Goal: Transaction & Acquisition: Obtain resource

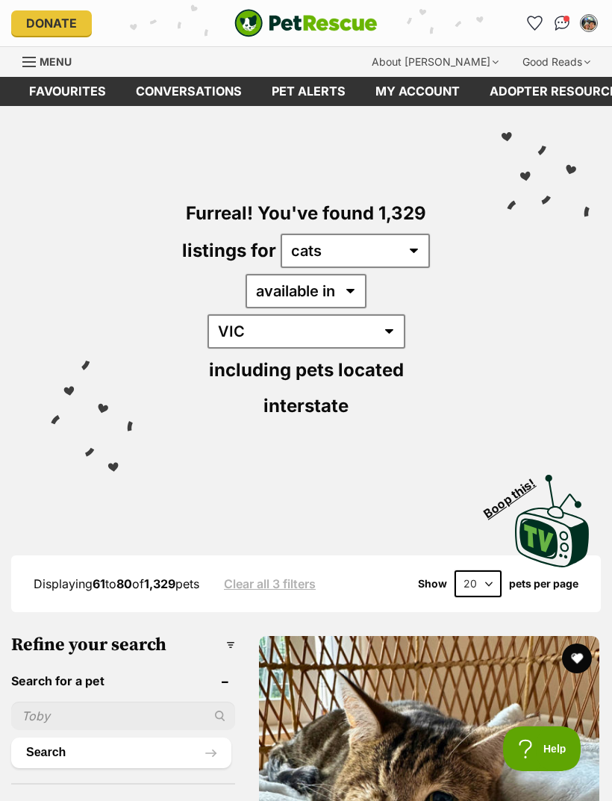
click at [529, 25] on icon "Favourites" at bounding box center [535, 23] width 16 height 15
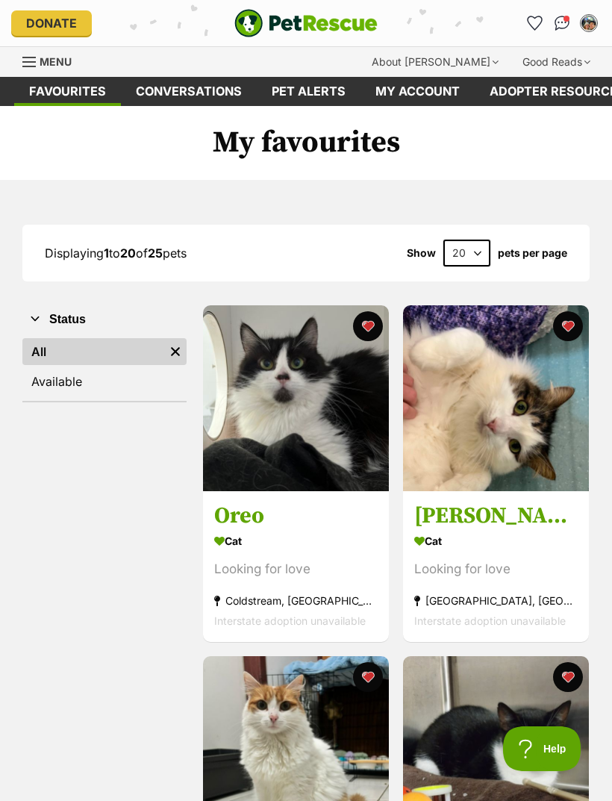
click at [322, 443] on img at bounding box center [296, 398] width 186 height 186
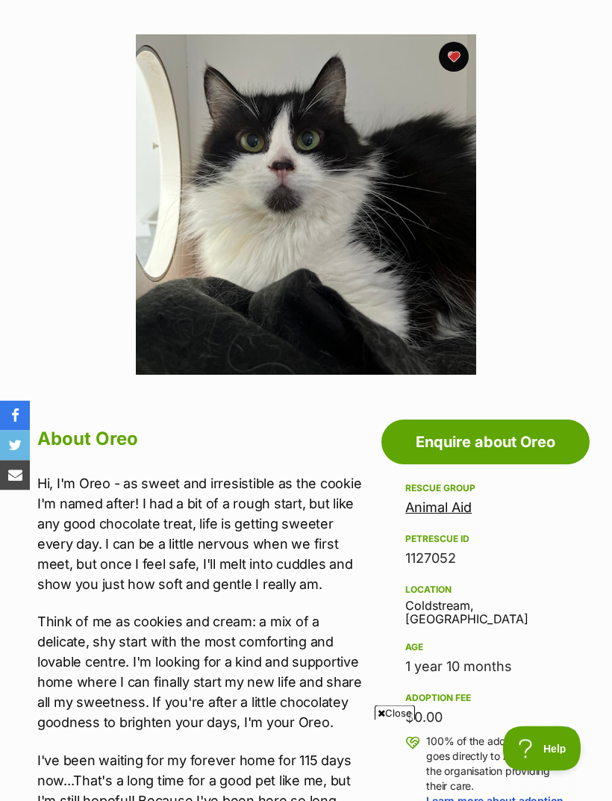
scroll to position [284, 0]
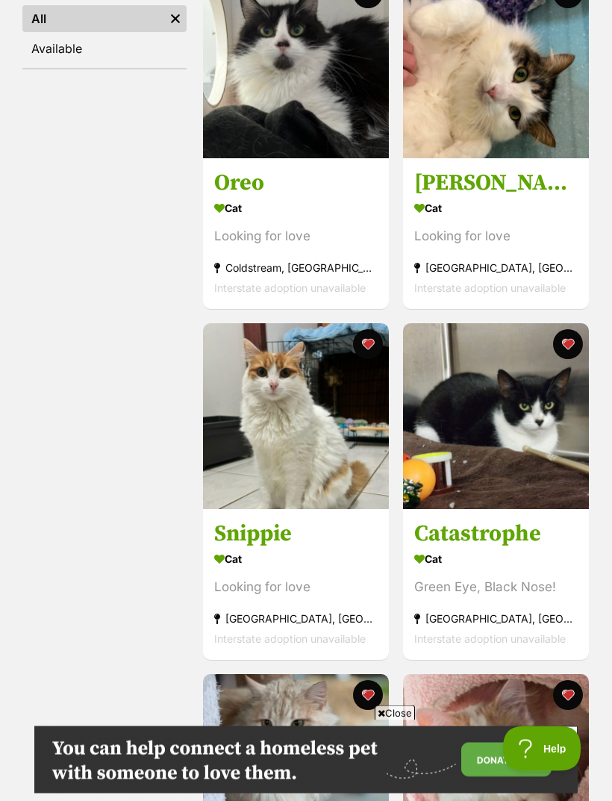
scroll to position [334, 0]
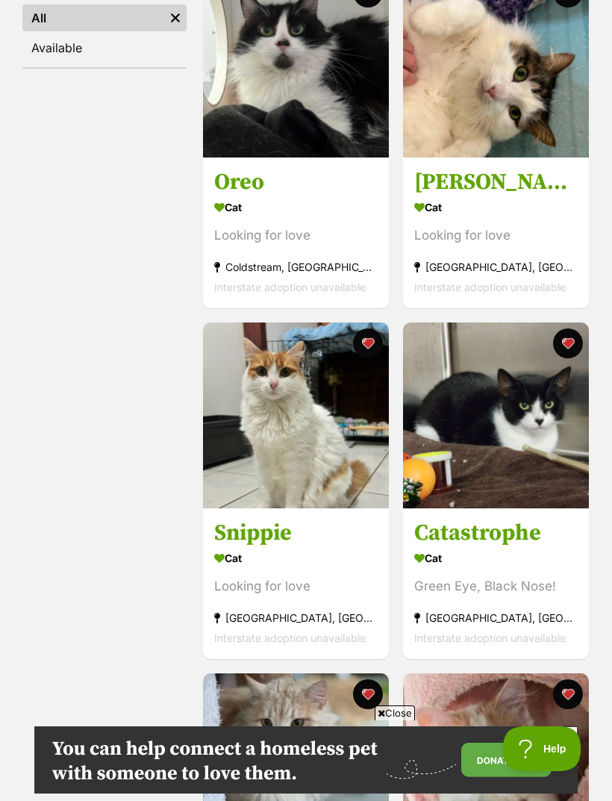
click at [329, 480] on img at bounding box center [296, 415] width 186 height 186
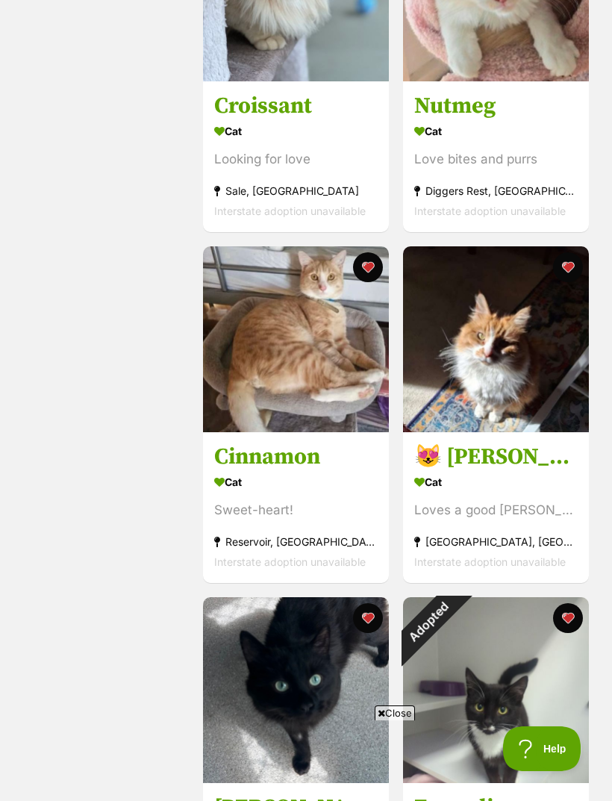
scroll to position [1155, 0]
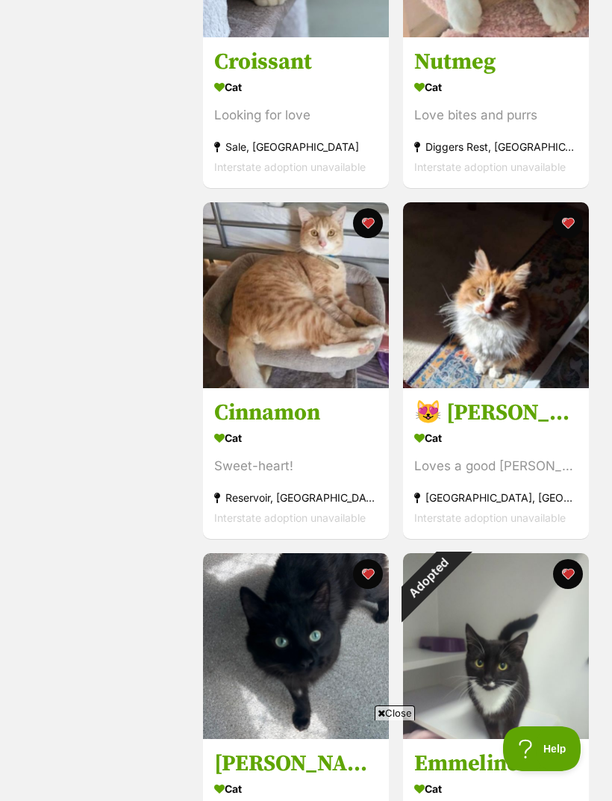
click at [549, 344] on img at bounding box center [496, 295] width 186 height 186
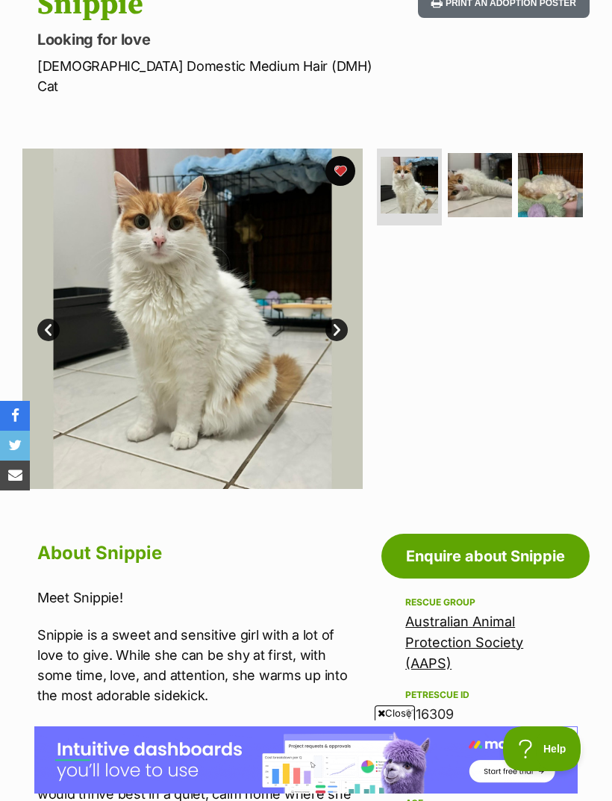
scroll to position [183, 0]
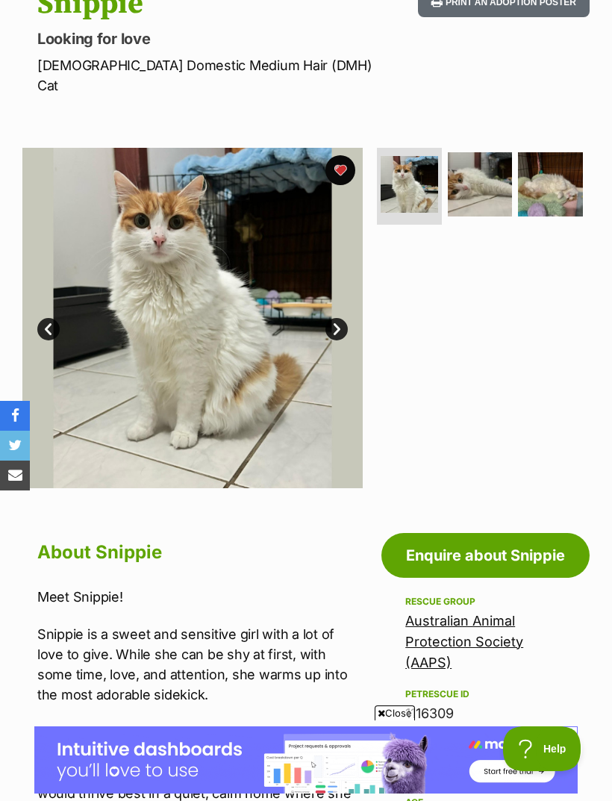
click at [550, 173] on img at bounding box center [550, 184] width 65 height 65
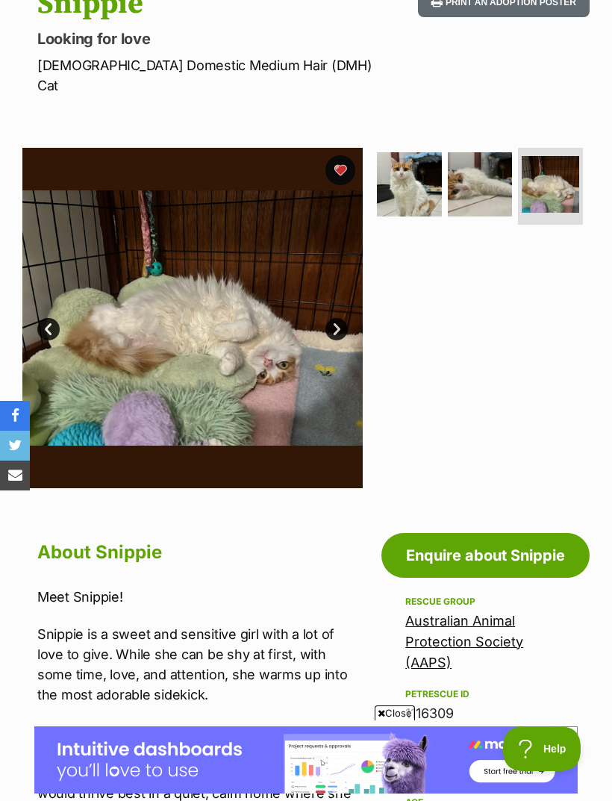
click at [408, 176] on img at bounding box center [409, 184] width 65 height 65
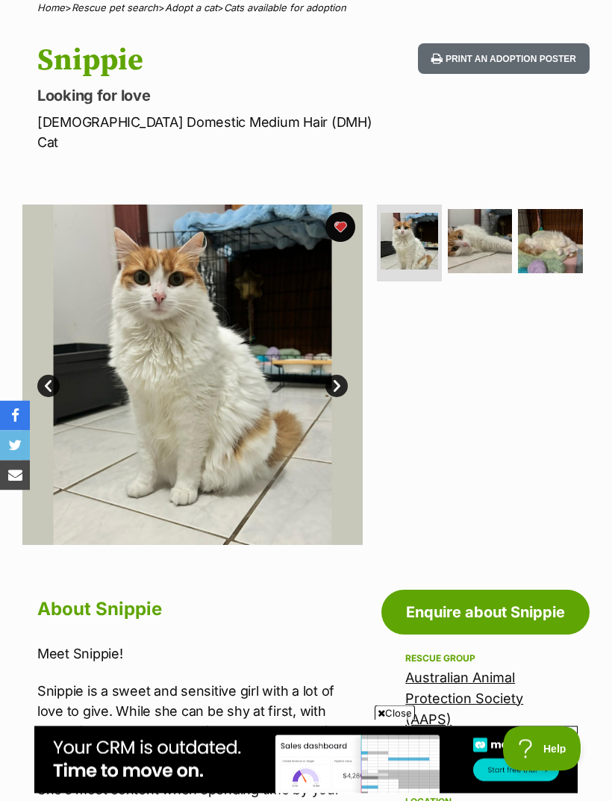
scroll to position [126, 0]
click at [483, 223] on img at bounding box center [480, 241] width 65 height 65
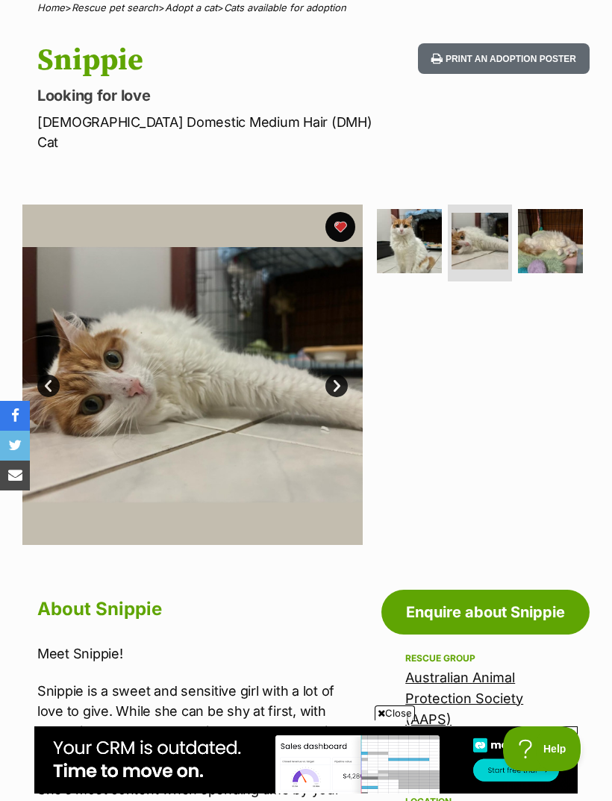
click at [567, 232] on img at bounding box center [550, 241] width 65 height 65
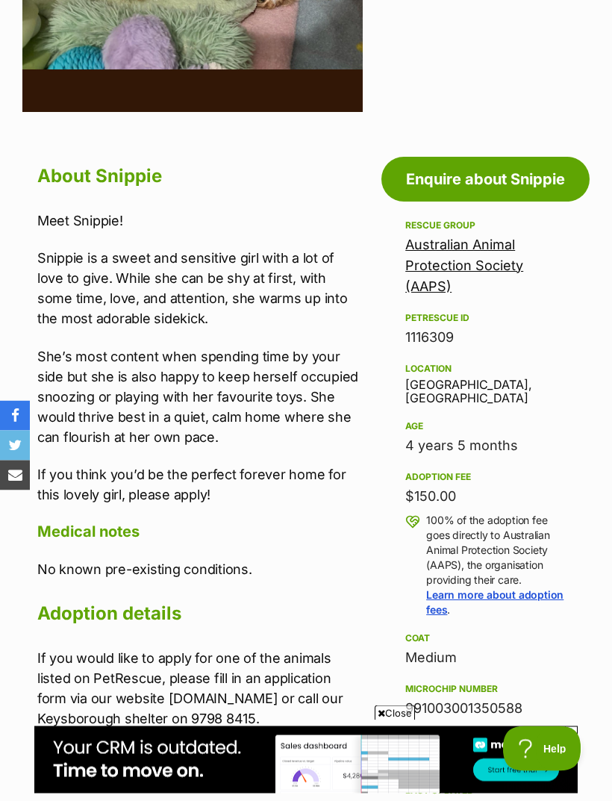
scroll to position [559, 0]
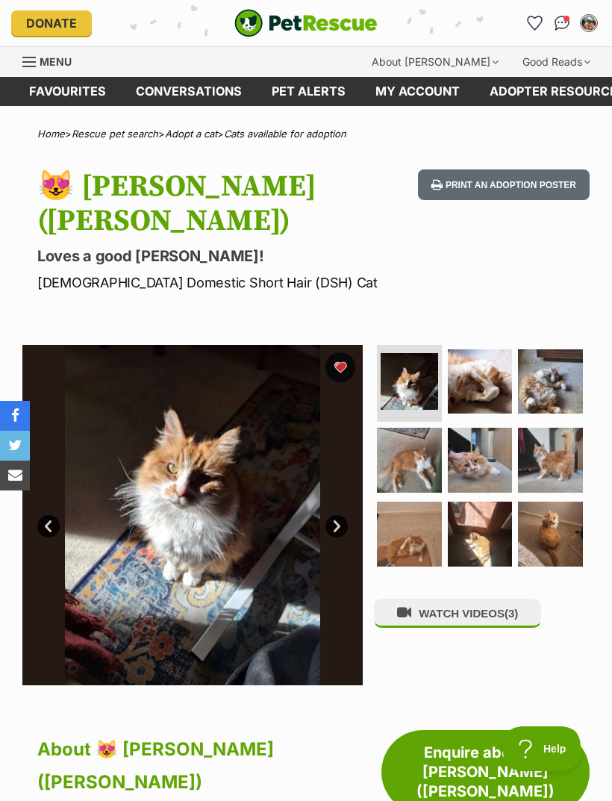
click at [481, 428] on img at bounding box center [480, 460] width 65 height 65
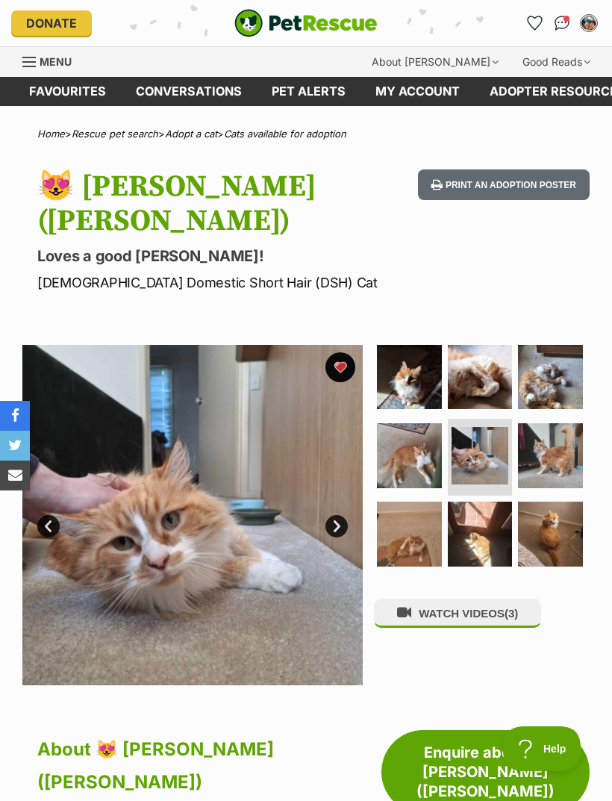
click at [419, 428] on img at bounding box center [409, 455] width 65 height 65
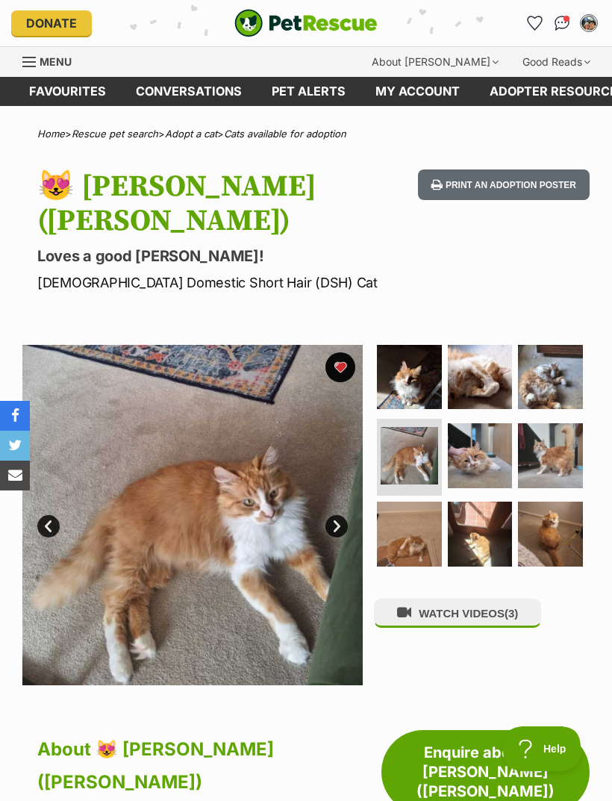
click at [561, 424] on img at bounding box center [550, 455] width 65 height 65
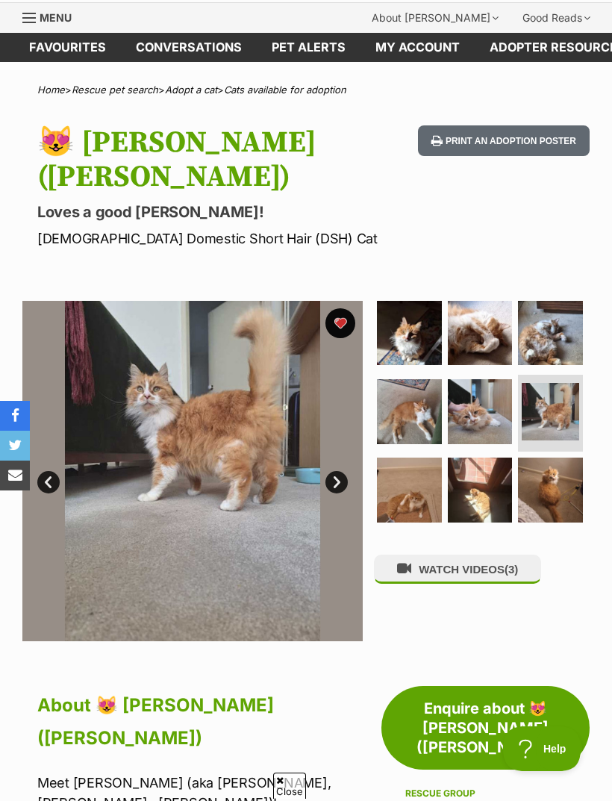
click at [544, 458] on img at bounding box center [550, 490] width 65 height 65
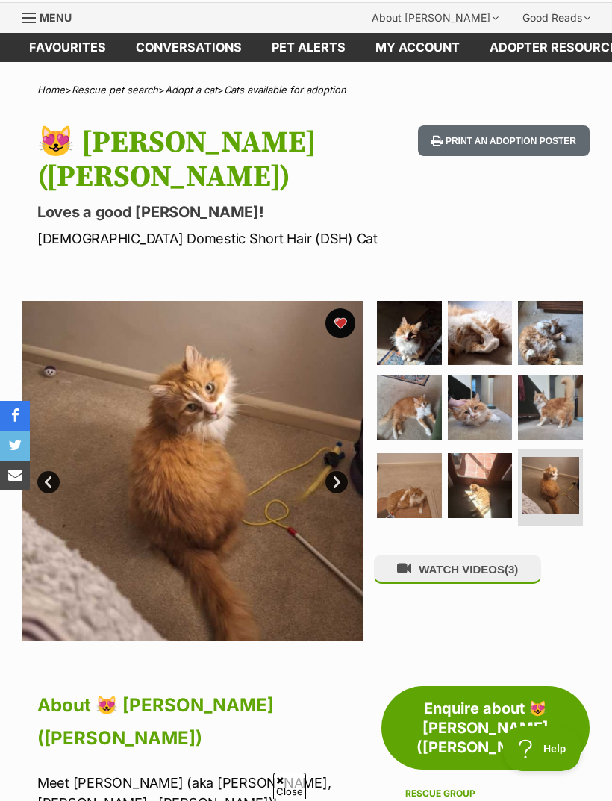
click at [414, 453] on img at bounding box center [409, 485] width 65 height 65
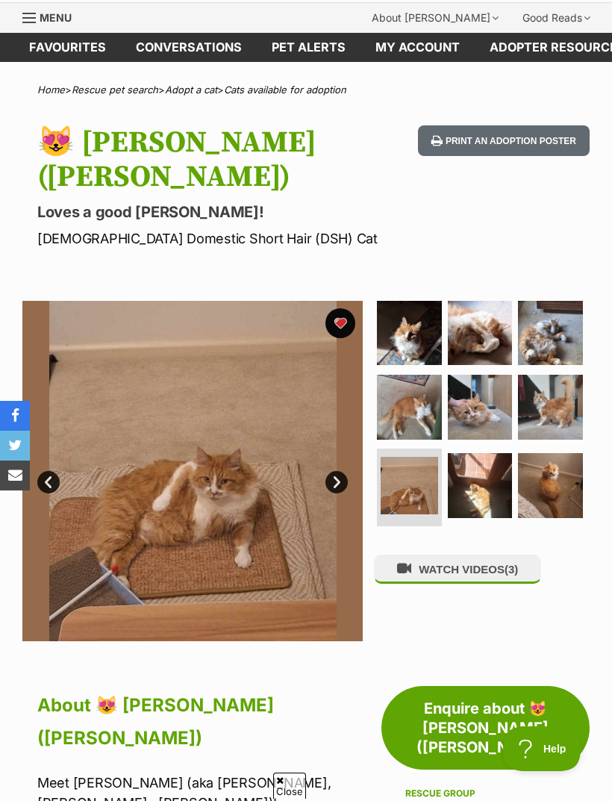
click at [538, 456] on img at bounding box center [550, 485] width 65 height 65
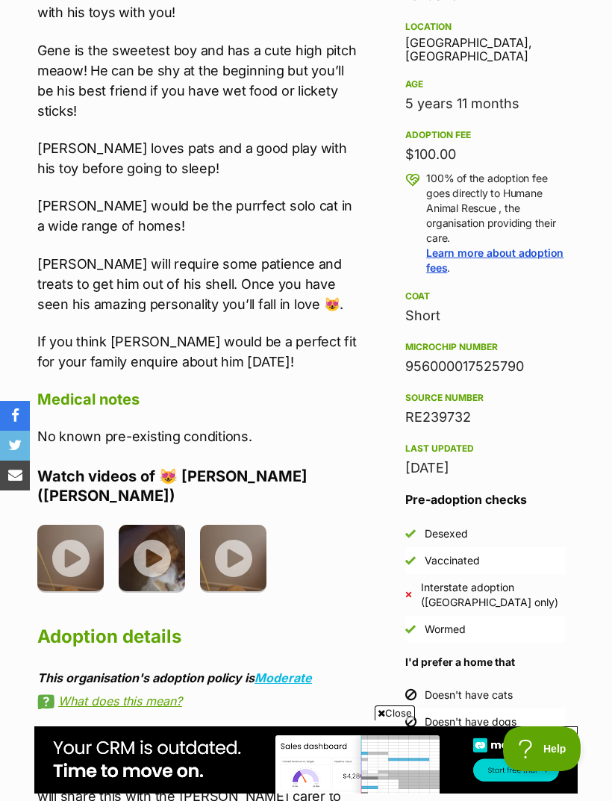
click at [157, 525] on img at bounding box center [152, 558] width 66 height 66
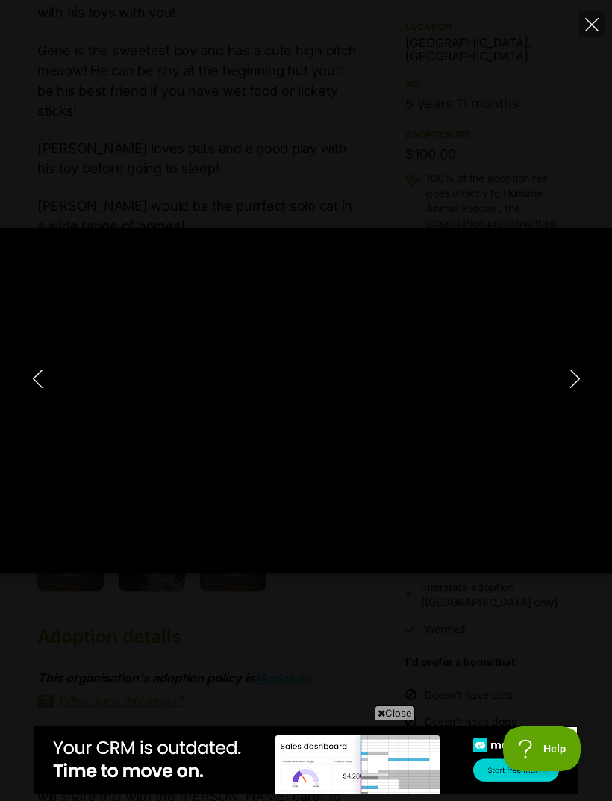
type input "100"
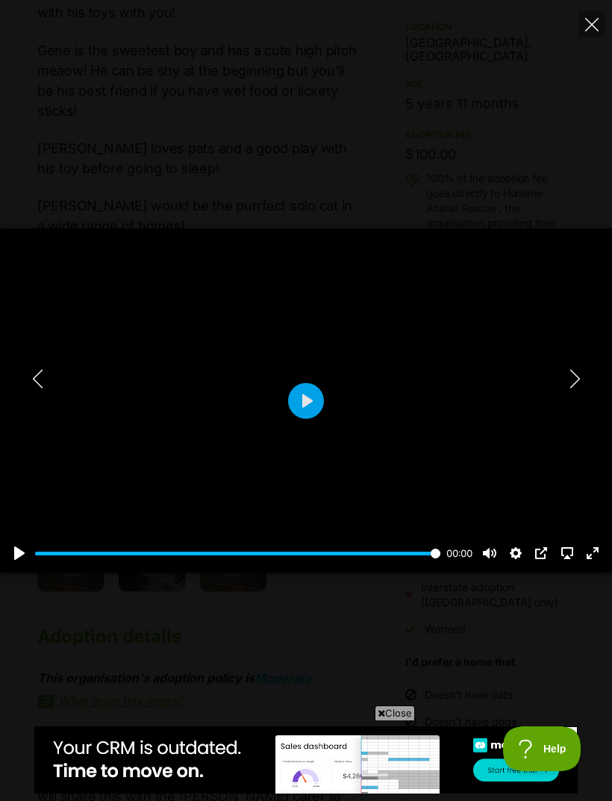
click at [566, 388] on icon "Next" at bounding box center [575, 378] width 19 height 19
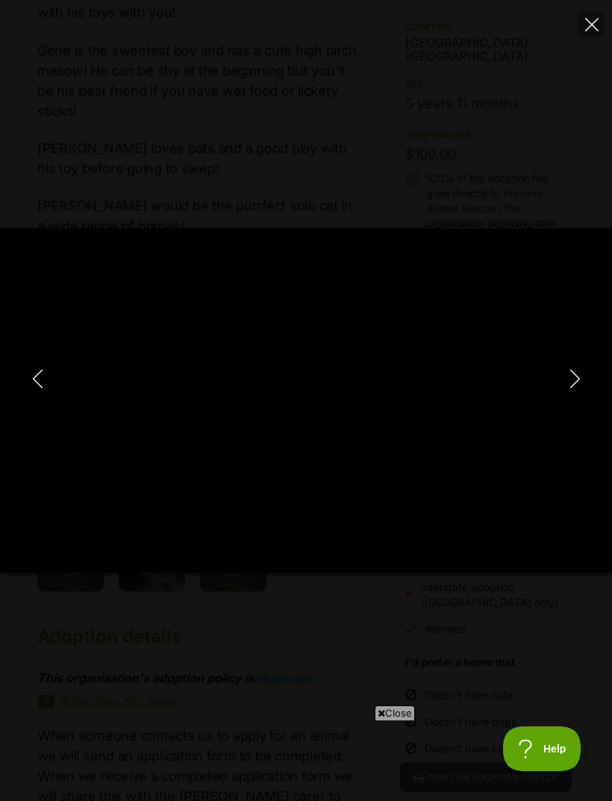
click at [552, 189] on div "Pause Play % buffered 00:00 -00:00 Unmute Mute Disable captions Enable captions…" at bounding box center [306, 400] width 612 height 801
type input "91.85"
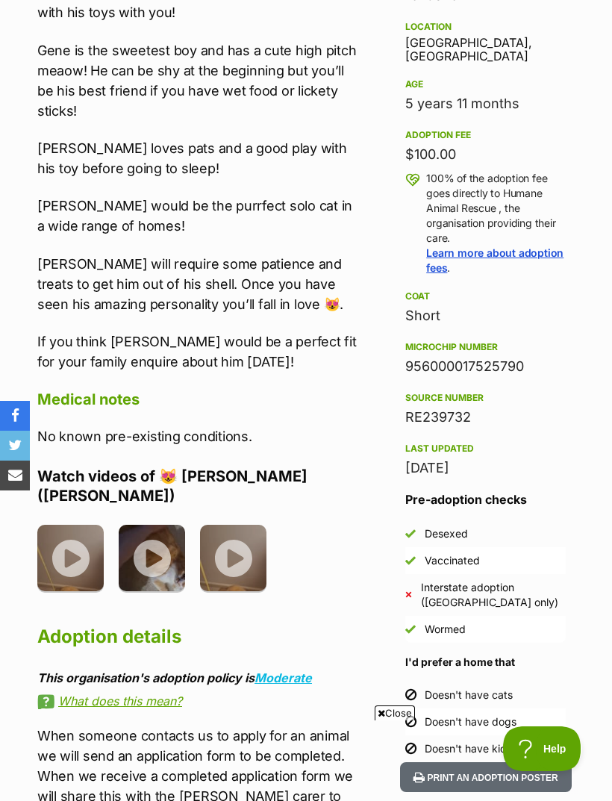
click at [77, 525] on img at bounding box center [70, 558] width 66 height 66
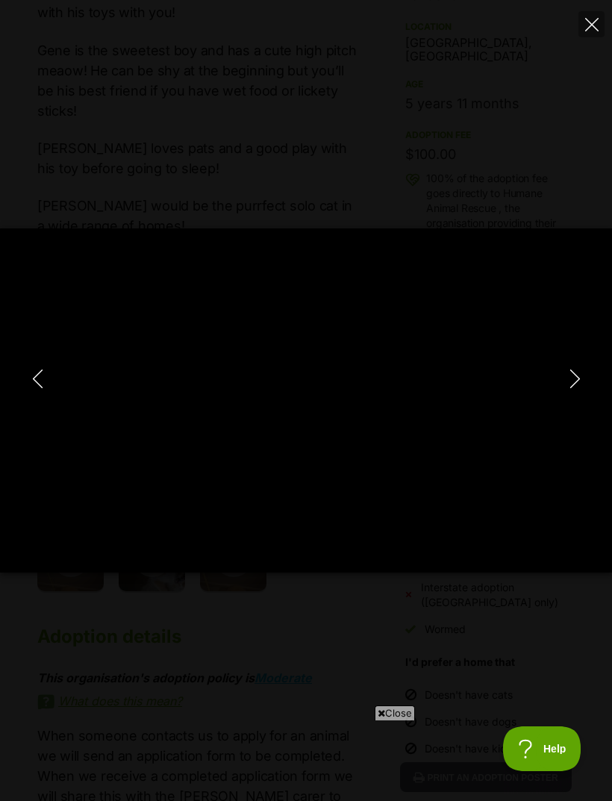
click at [570, 388] on icon "Next" at bounding box center [575, 378] width 10 height 19
type input "26.71"
click at [522, 210] on div "Pause Play % buffered 00:00 -00:07 Unmute Mute Disable captions Enable captions…" at bounding box center [306, 400] width 612 height 801
type input "9.69"
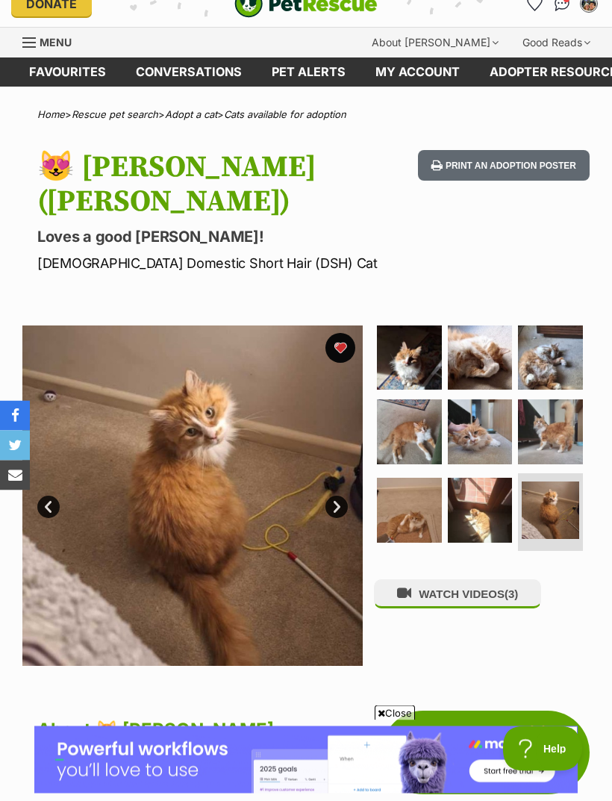
scroll to position [7, 0]
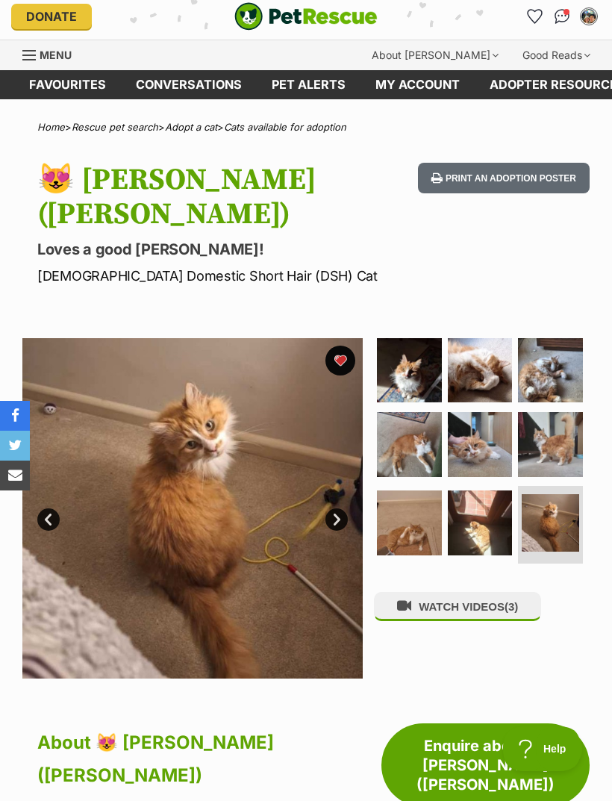
click at [490, 338] on img at bounding box center [480, 370] width 65 height 65
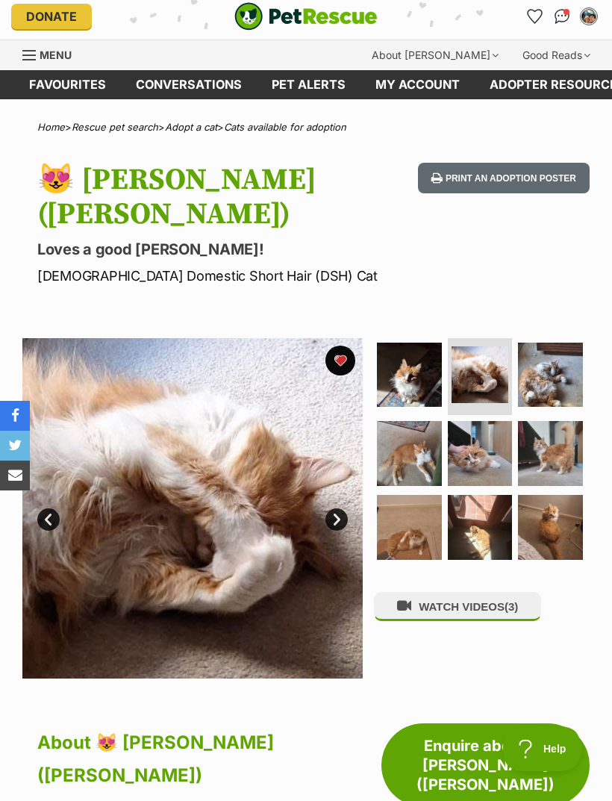
click at [560, 343] on img at bounding box center [550, 375] width 65 height 65
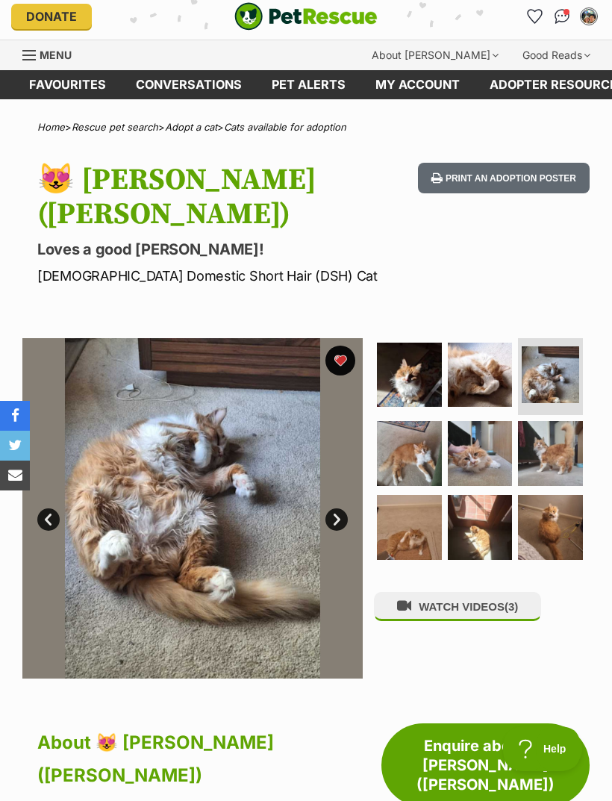
scroll to position [0, 0]
click at [472, 495] on img at bounding box center [480, 527] width 65 height 65
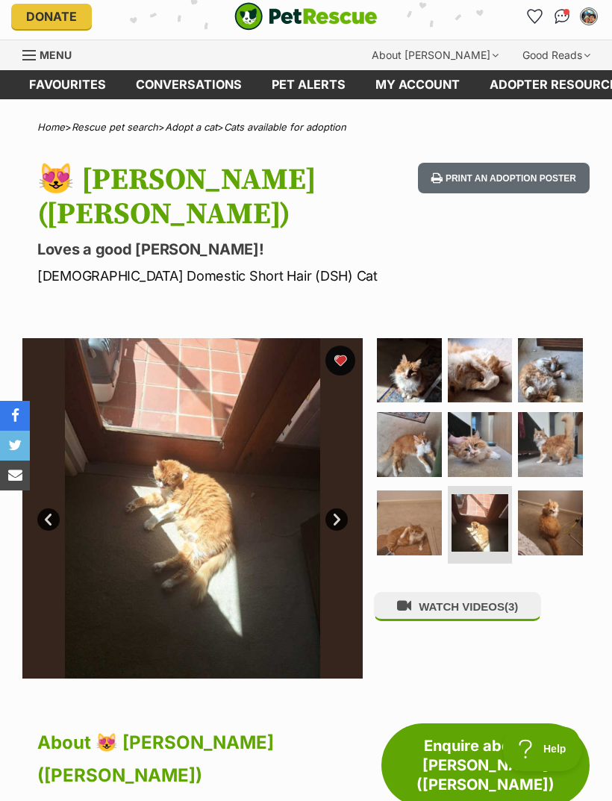
click at [563, 348] on img at bounding box center [550, 370] width 65 height 65
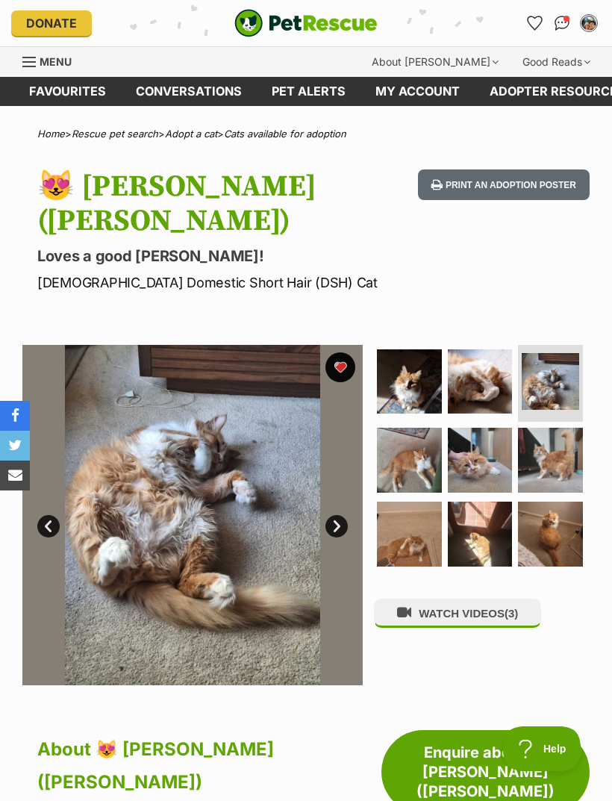
click at [424, 428] on img at bounding box center [409, 460] width 65 height 65
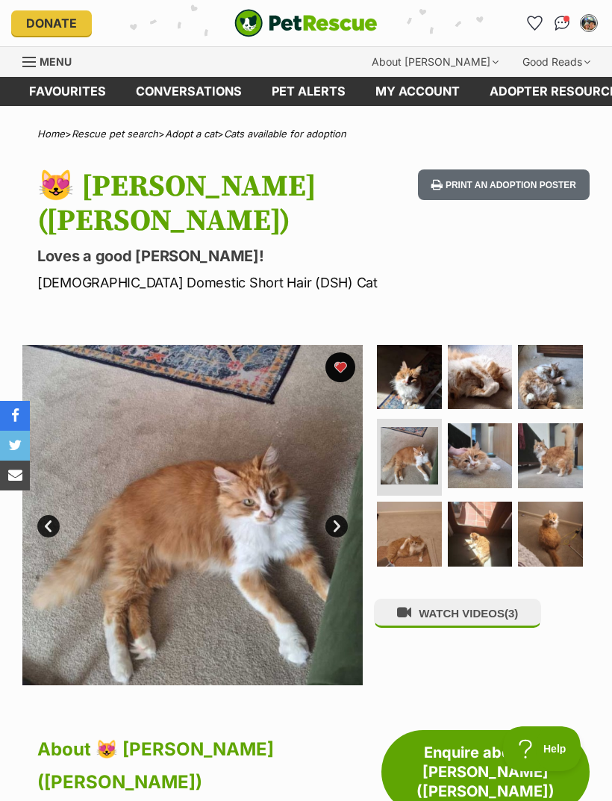
click at [546, 502] on img at bounding box center [550, 534] width 65 height 65
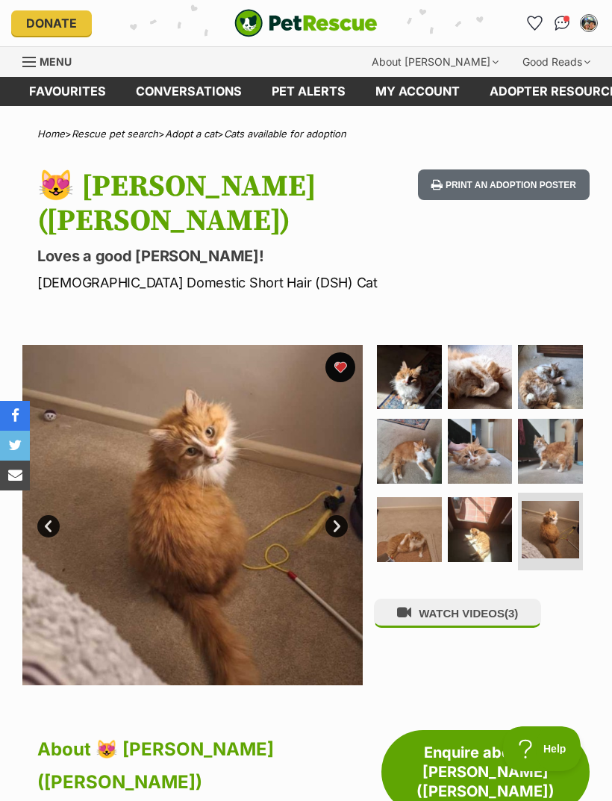
click at [522, 31] on div "My account Taylor Johnson Edit profile Log out Pet alerts Pet alert matches Acc…" at bounding box center [503, 23] width 196 height 24
click at [532, 19] on icon "Favourites" at bounding box center [535, 22] width 14 height 13
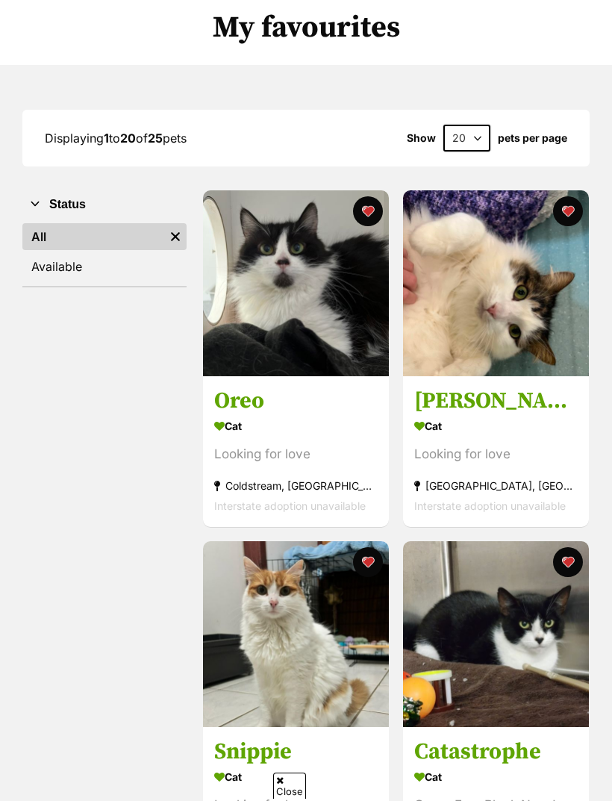
scroll to position [378, 0]
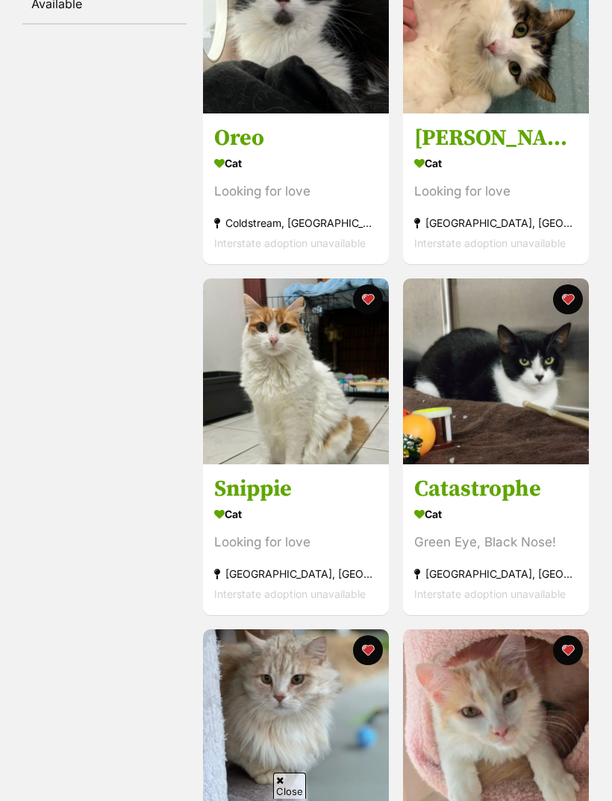
click at [236, 417] on img at bounding box center [296, 371] width 186 height 186
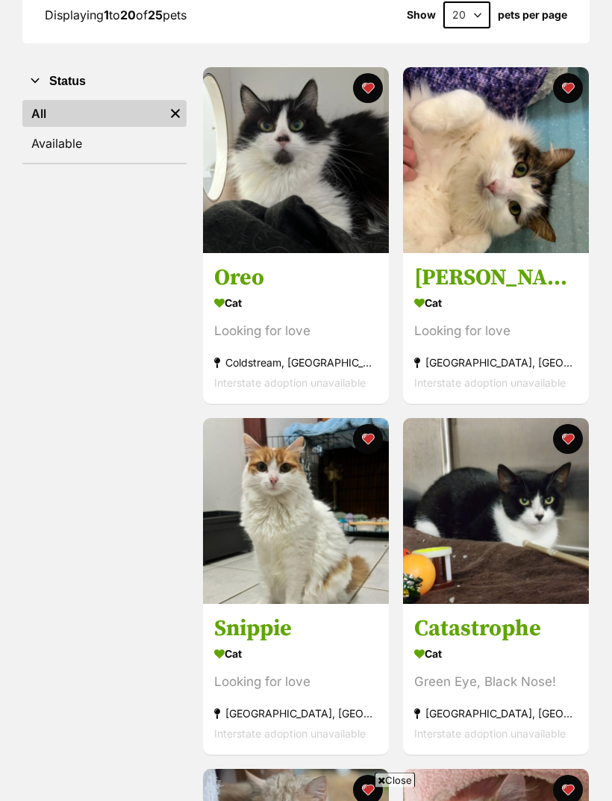
scroll to position [240, 0]
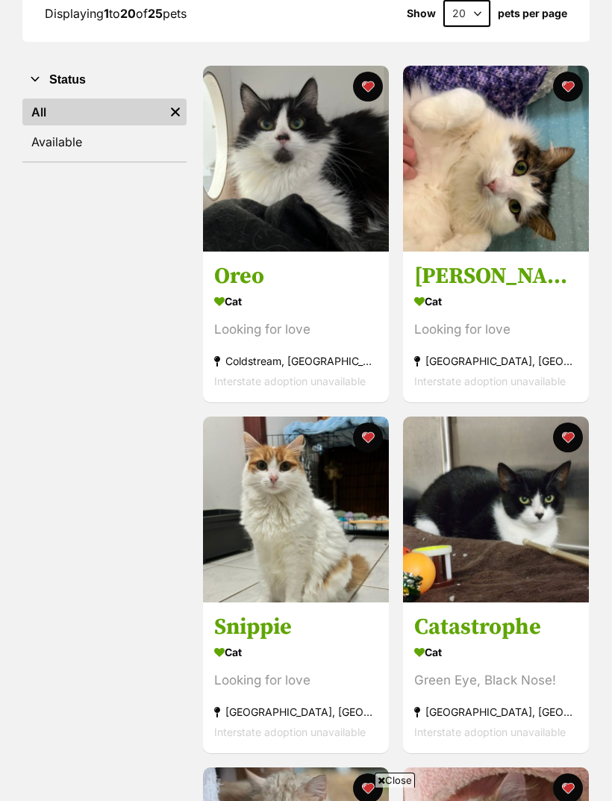
click at [537, 231] on img at bounding box center [496, 159] width 186 height 186
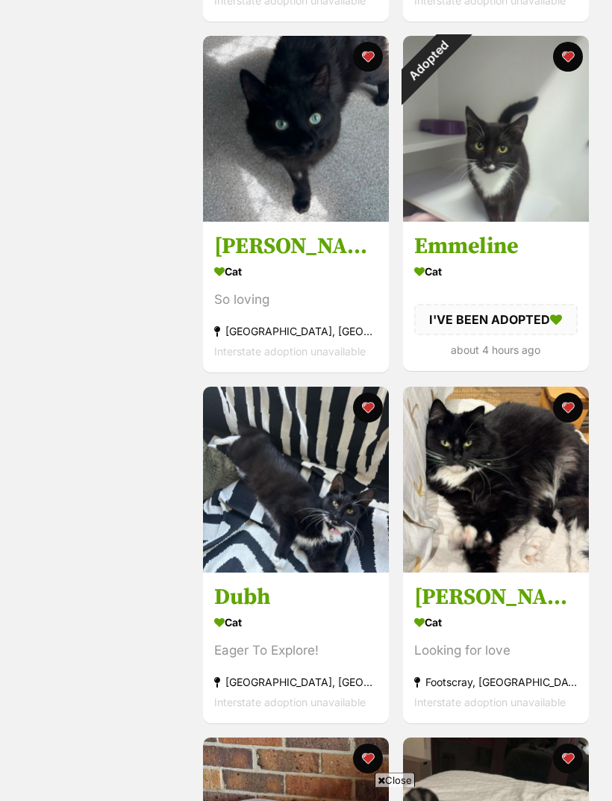
scroll to position [1673, 0]
click at [286, 169] on img at bounding box center [296, 129] width 186 height 186
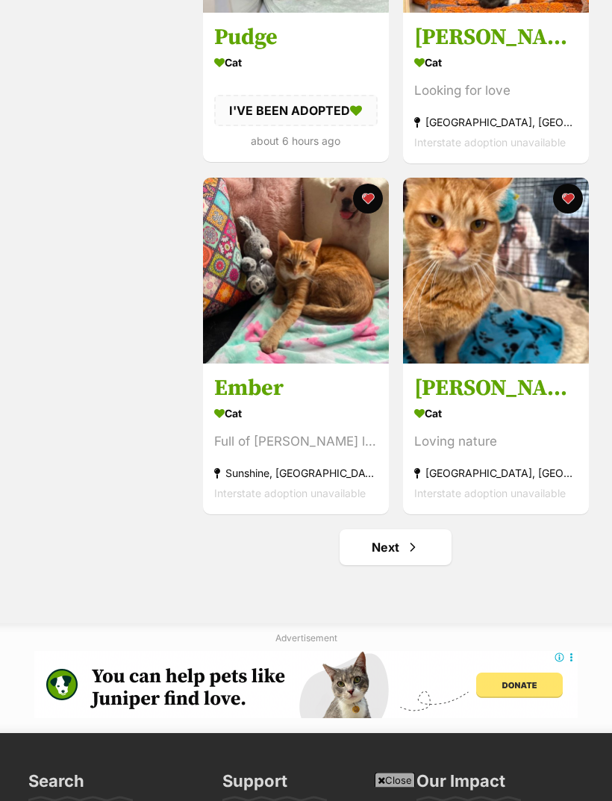
scroll to position [3284, 0]
click at [382, 565] on link "Next" at bounding box center [396, 547] width 112 height 36
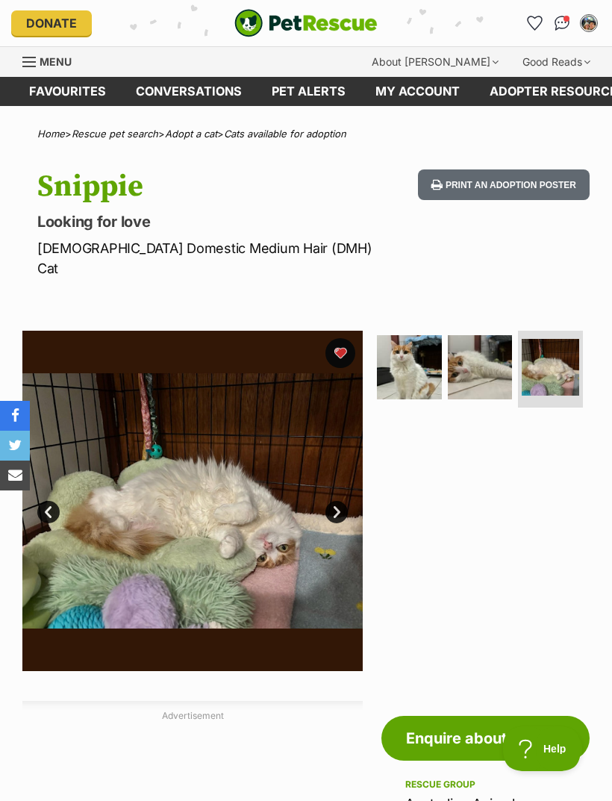
click at [411, 353] on img at bounding box center [409, 367] width 65 height 65
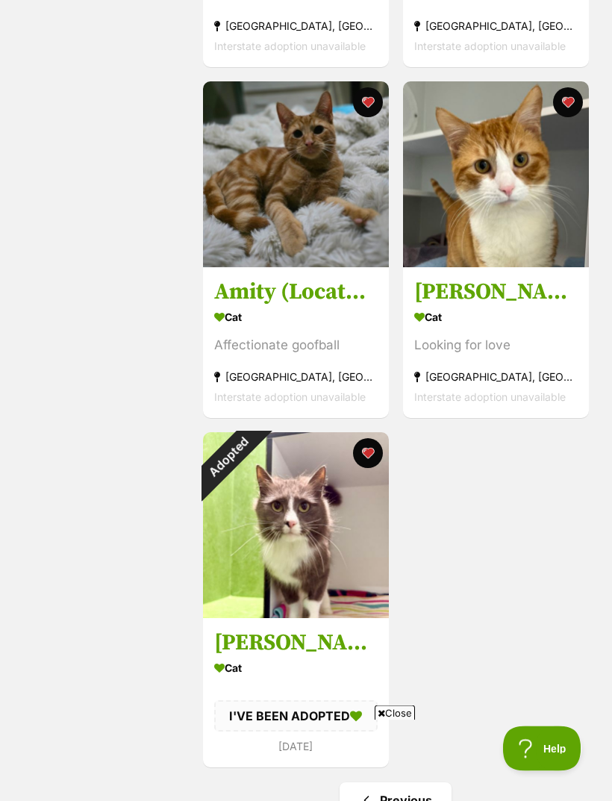
scroll to position [575, 0]
click at [253, 458] on div "Adopted" at bounding box center [228, 457] width 50 height 50
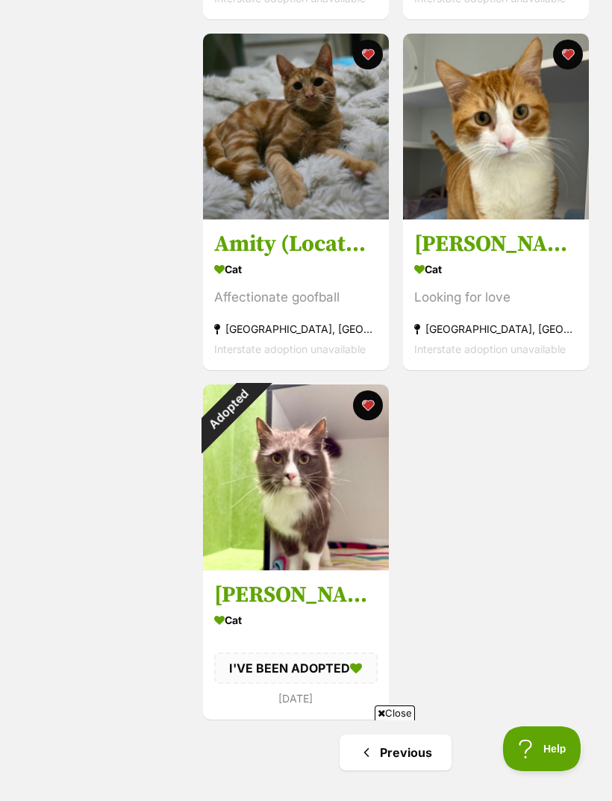
click at [561, 201] on img at bounding box center [496, 127] width 186 height 186
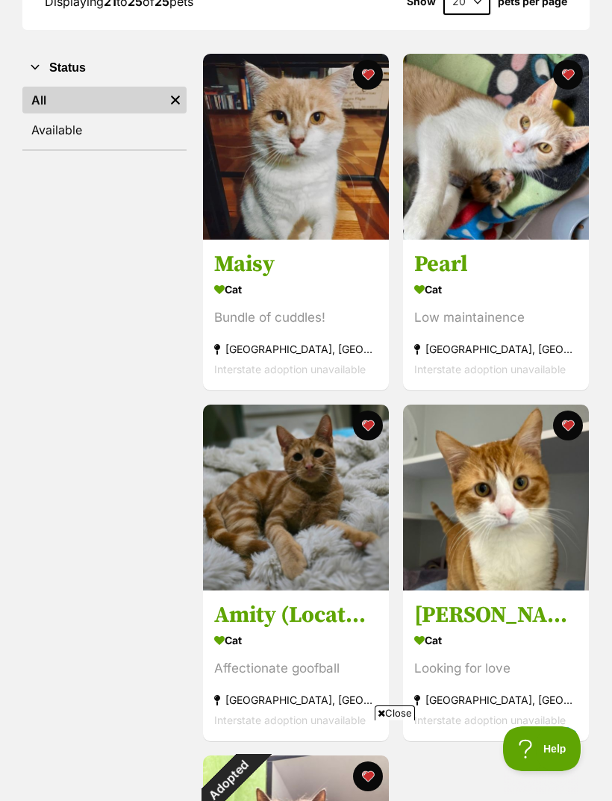
scroll to position [248, 0]
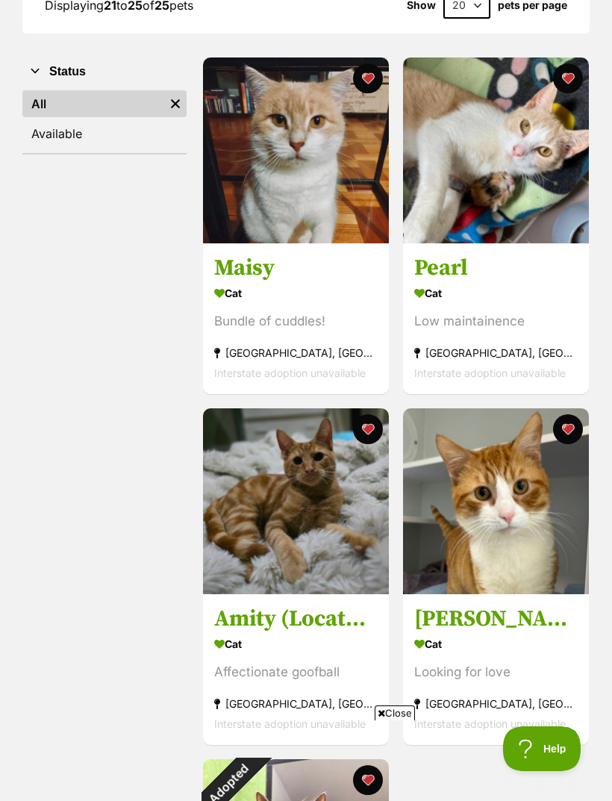
click at [236, 199] on img at bounding box center [296, 150] width 186 height 186
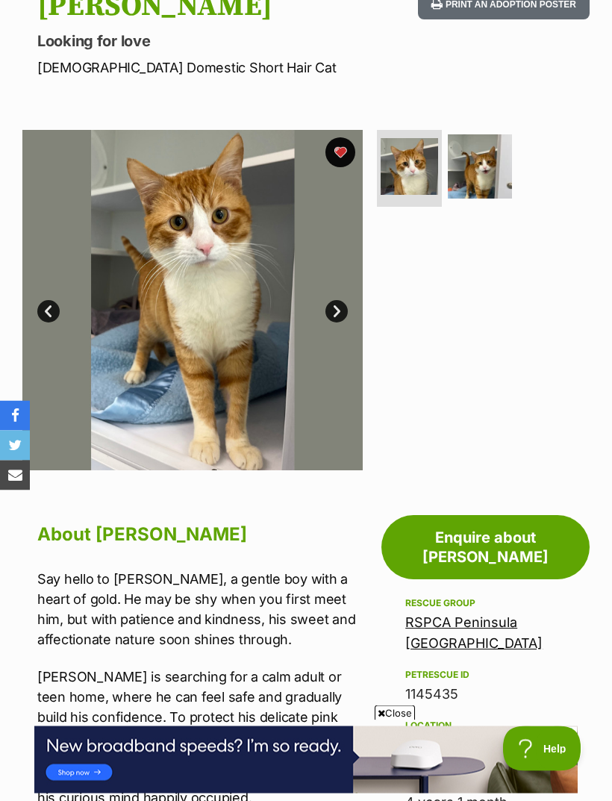
click at [492, 181] on img at bounding box center [480, 167] width 65 height 65
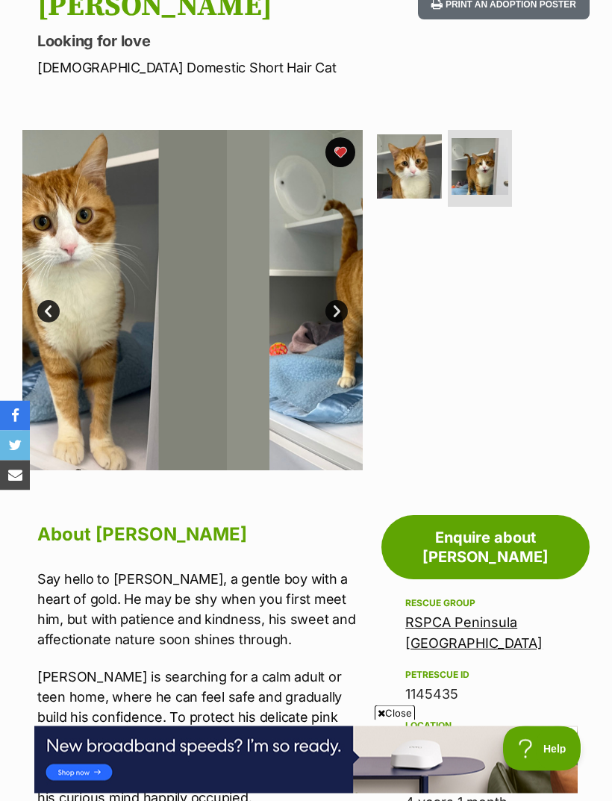
scroll to position [181, 0]
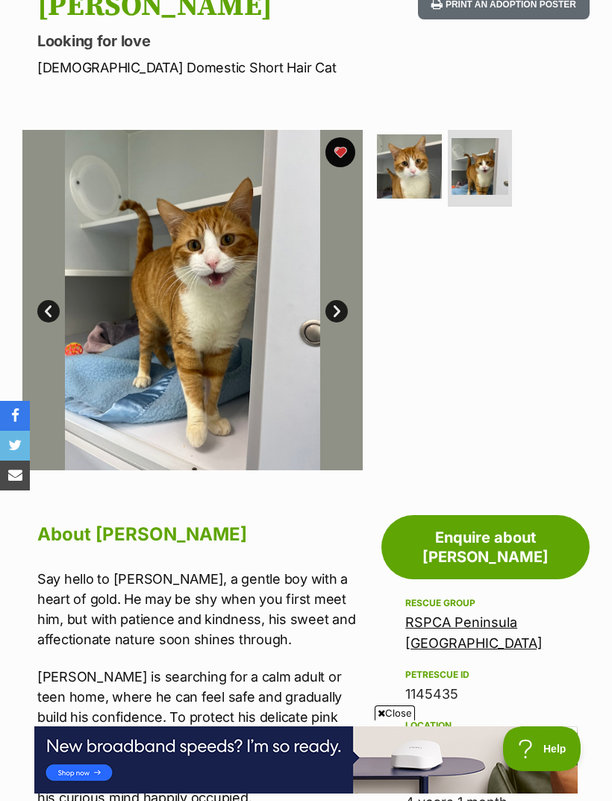
click at [416, 168] on img at bounding box center [409, 166] width 65 height 65
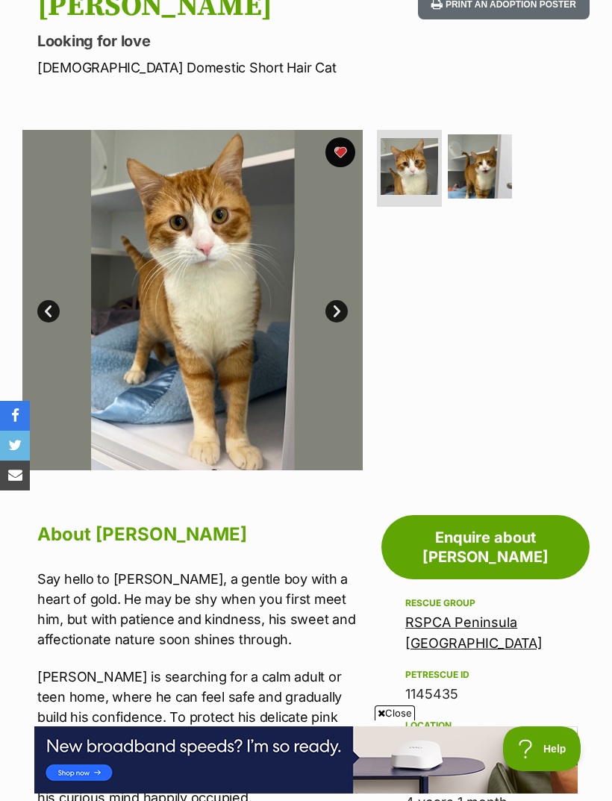
scroll to position [0, 0]
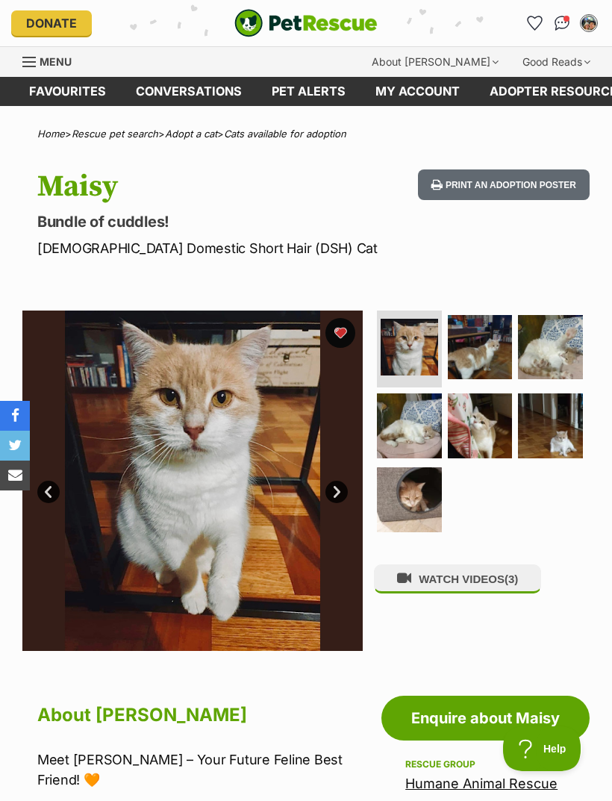
click at [478, 417] on img at bounding box center [480, 425] width 65 height 65
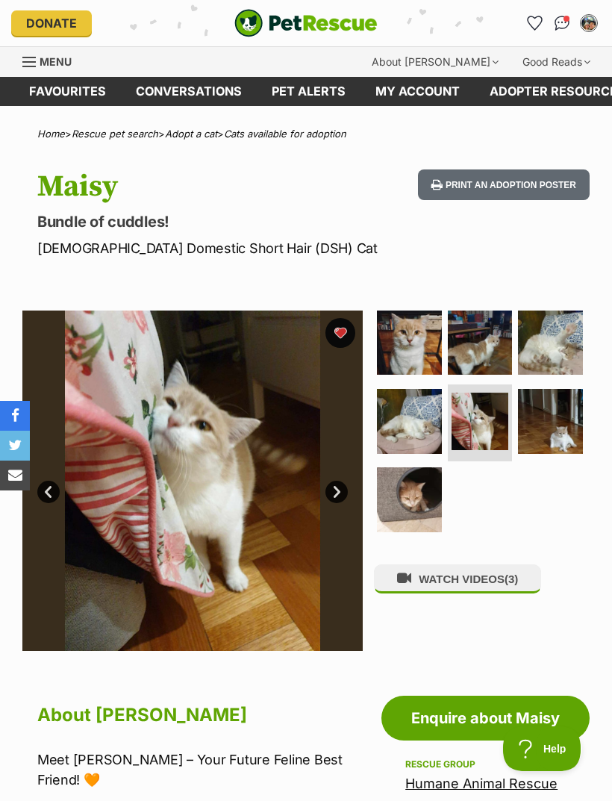
click at [476, 426] on img at bounding box center [480, 421] width 57 height 57
click at [487, 342] on img at bounding box center [480, 343] width 65 height 65
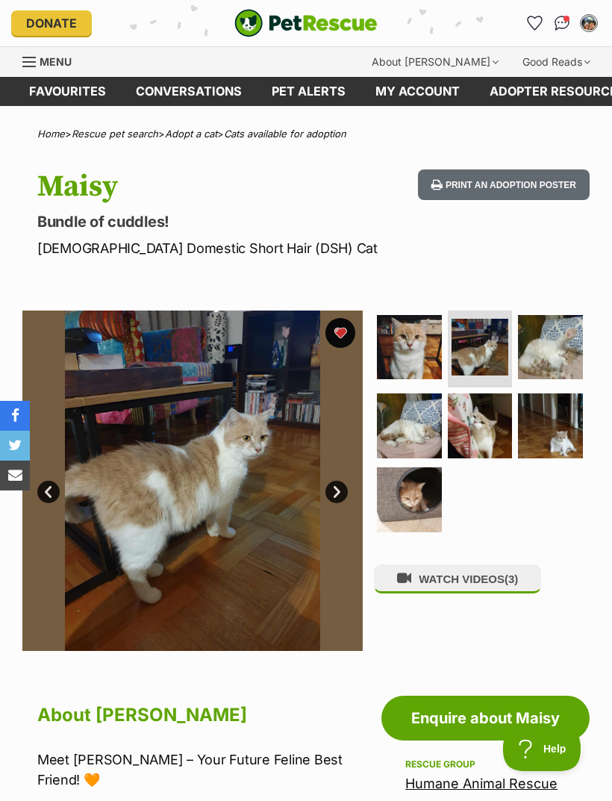
click at [555, 347] on img at bounding box center [550, 347] width 65 height 65
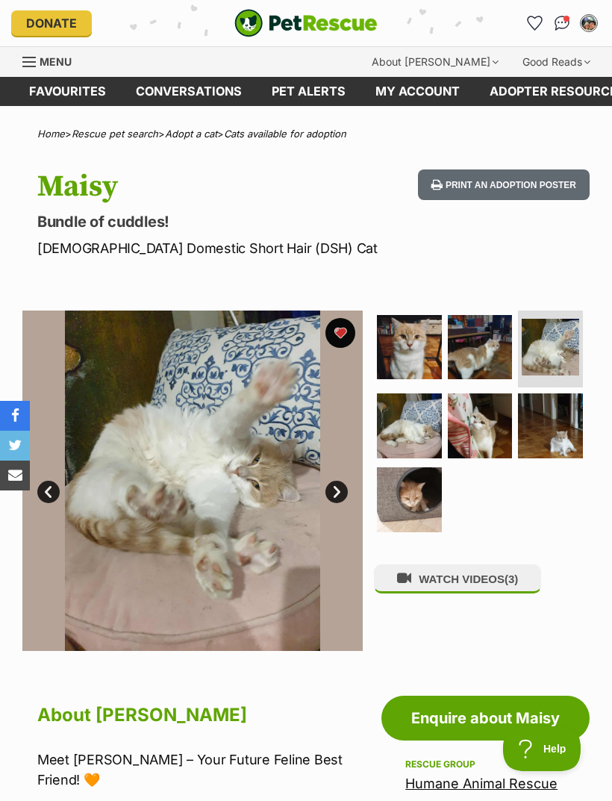
click at [534, 426] on img at bounding box center [550, 425] width 65 height 65
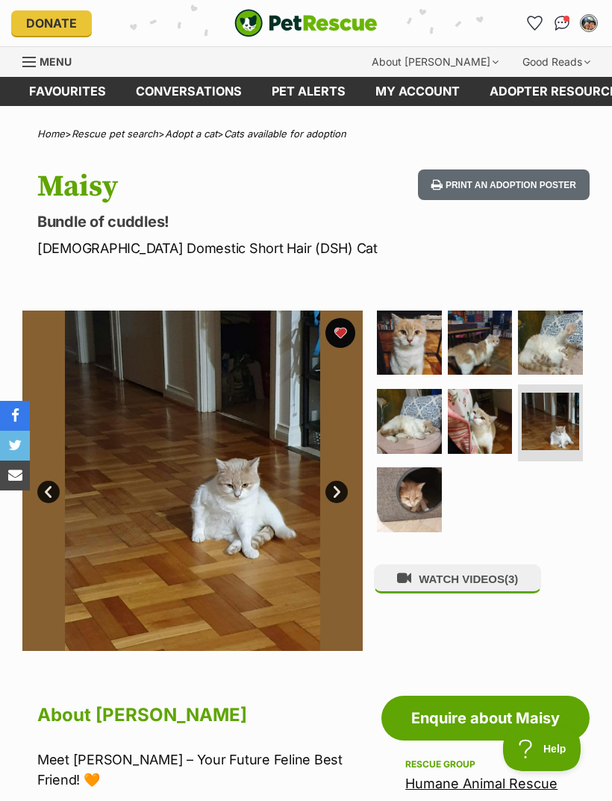
click at [487, 341] on img at bounding box center [480, 343] width 65 height 65
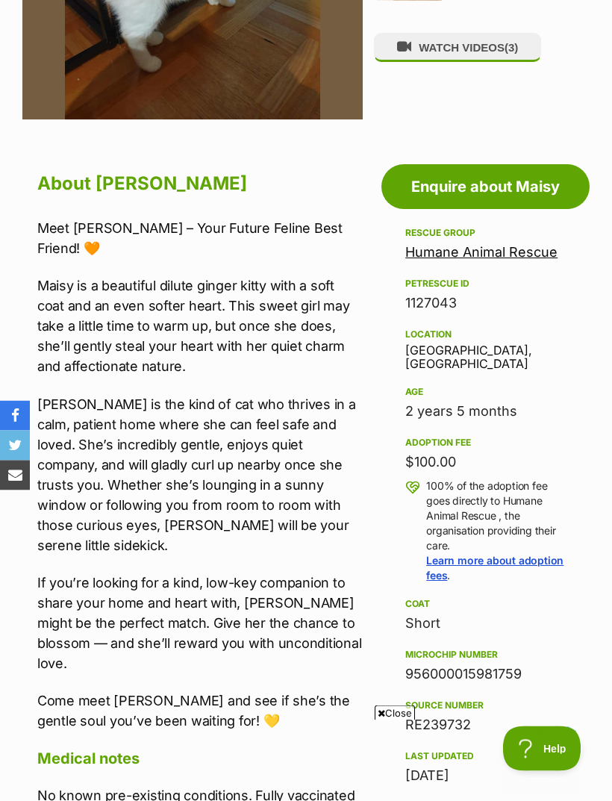
scroll to position [532, 0]
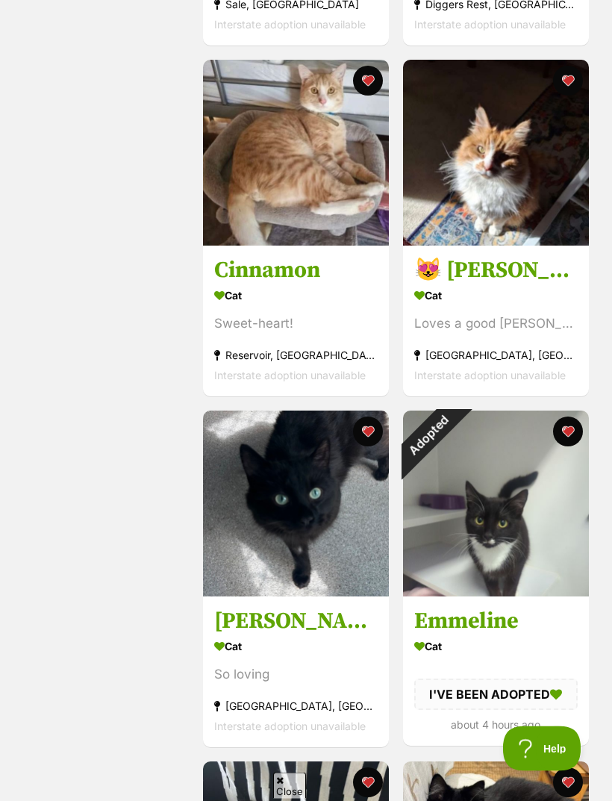
scroll to position [1297, 0]
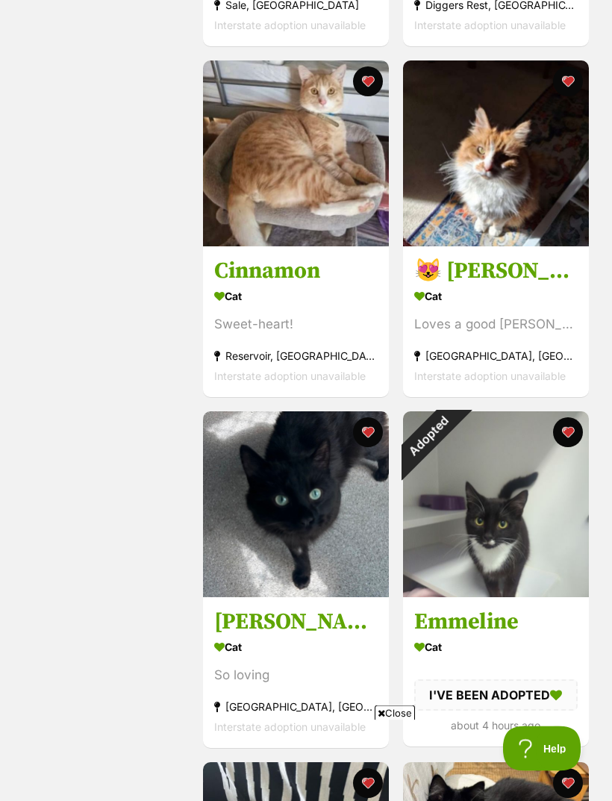
click at [534, 247] on img at bounding box center [496, 154] width 186 height 186
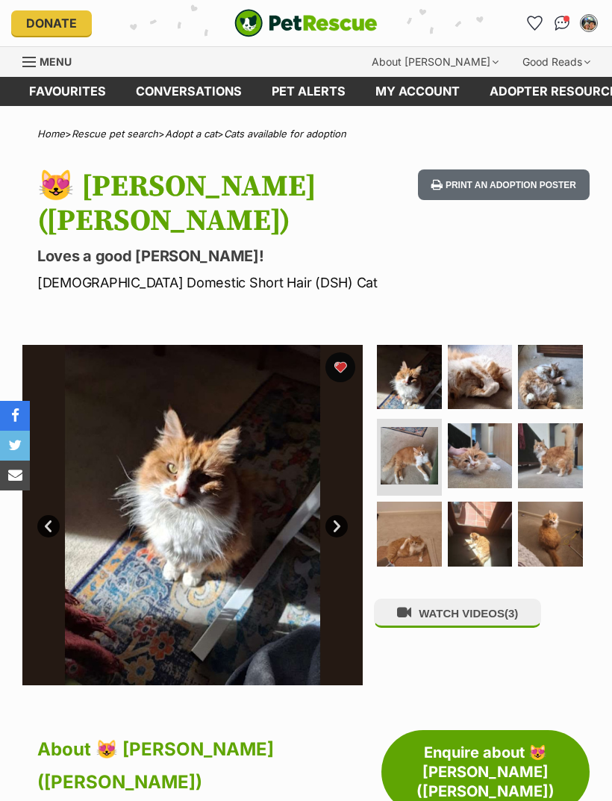
click at [418, 427] on img at bounding box center [409, 455] width 57 height 57
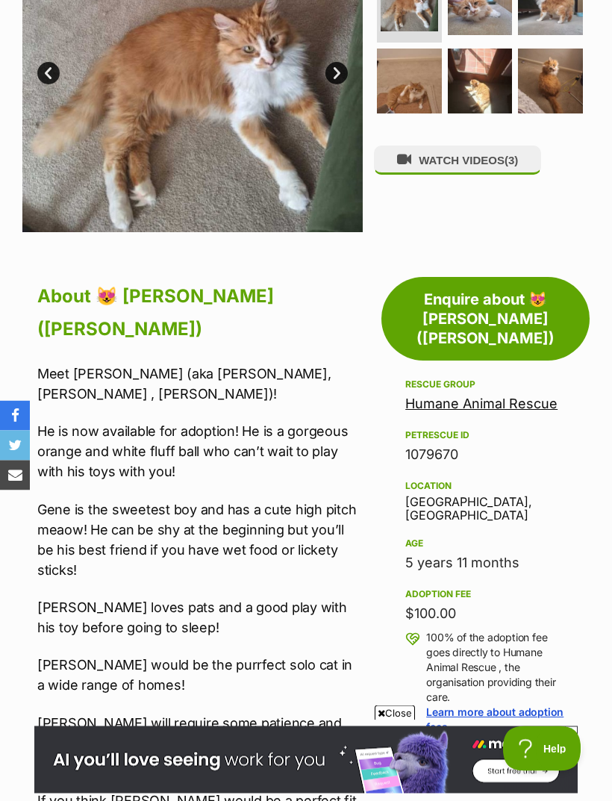
scroll to position [451, 0]
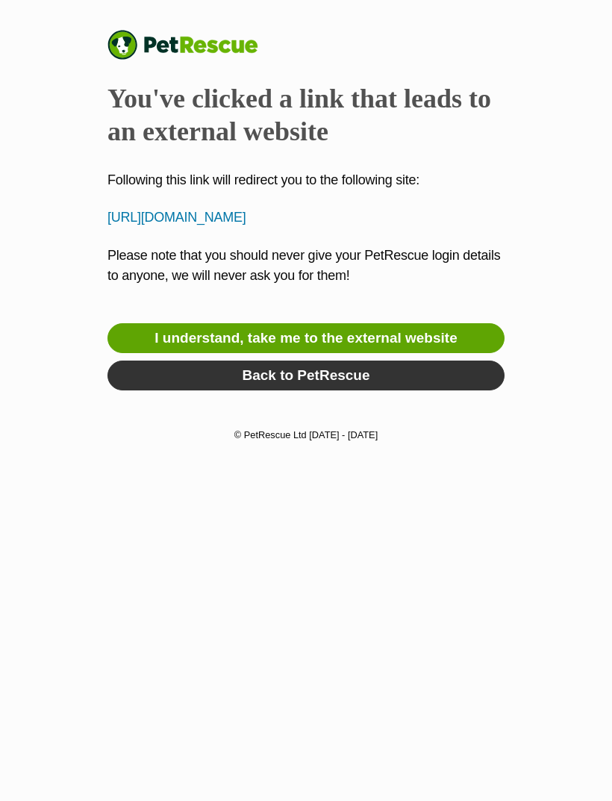
click at [476, 353] on link "I understand, take me to the external website" at bounding box center [305, 338] width 397 height 30
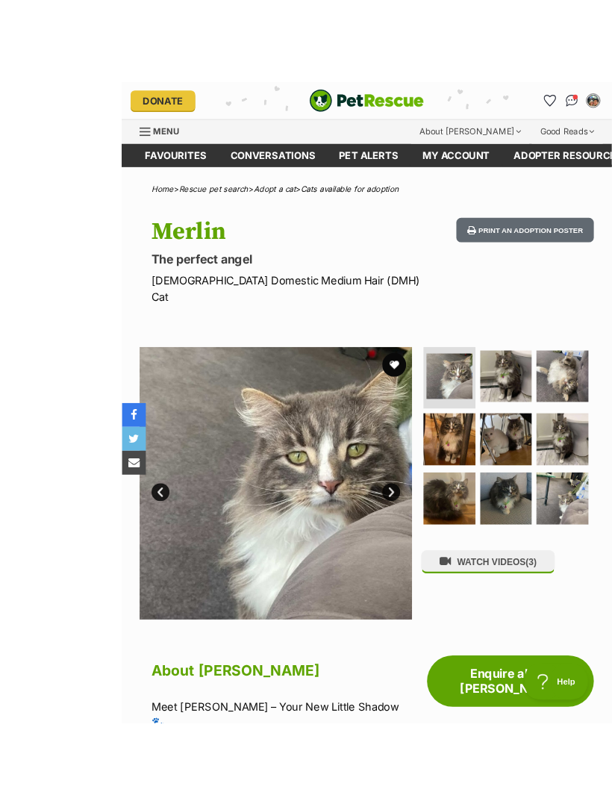
scroll to position [10, 0]
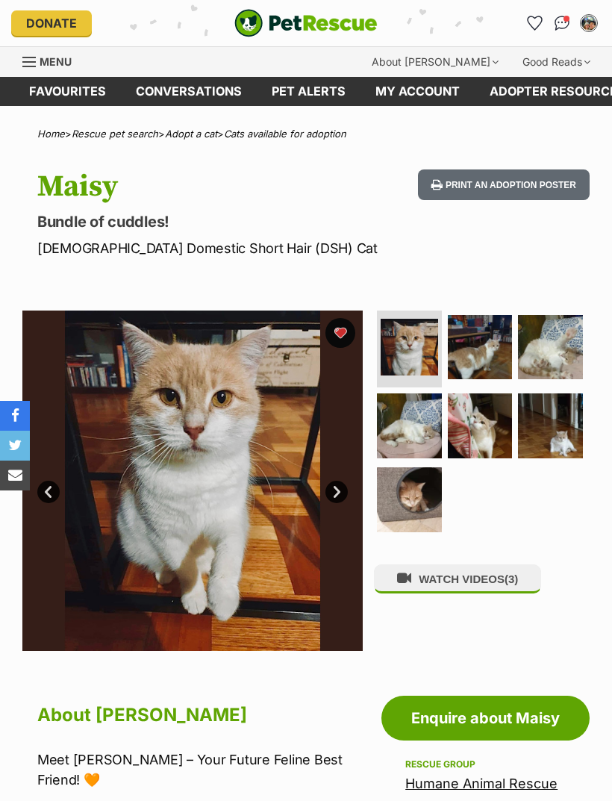
click at [493, 340] on img at bounding box center [480, 347] width 65 height 65
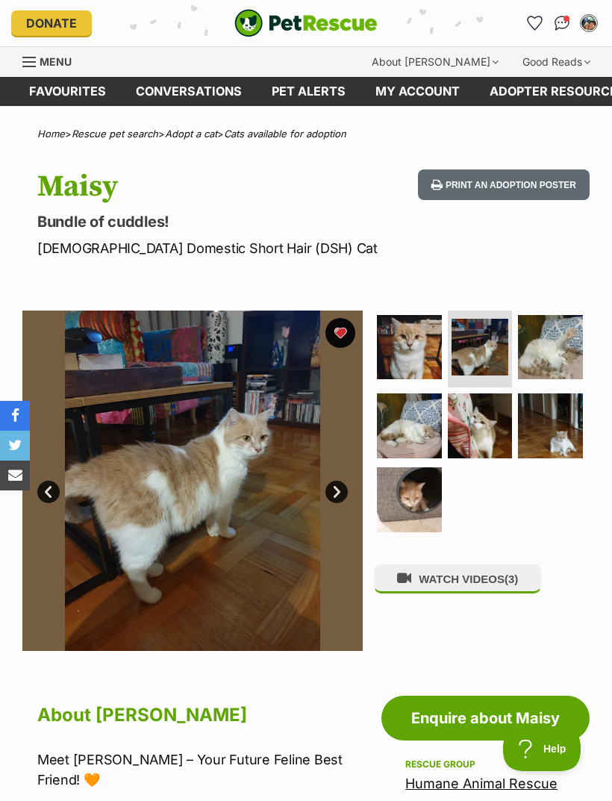
click at [484, 433] on img at bounding box center [480, 425] width 65 height 65
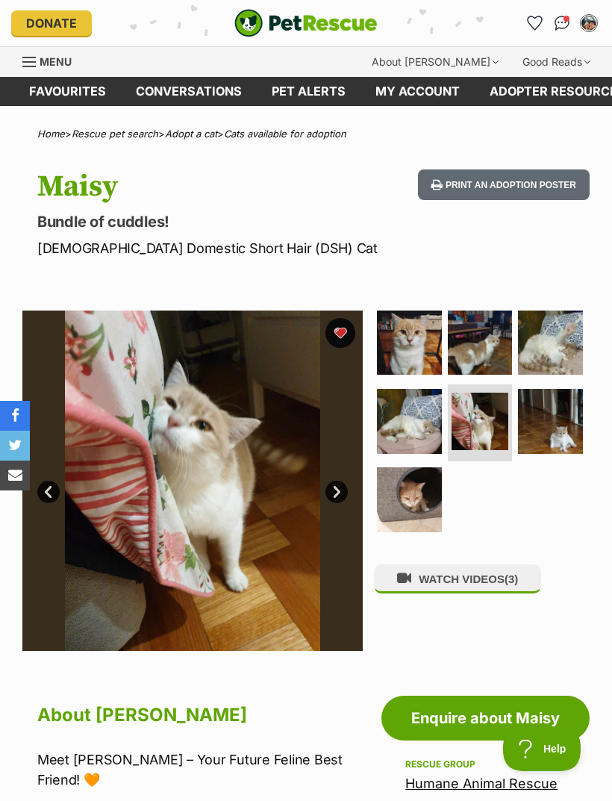
click at [558, 337] on img at bounding box center [550, 343] width 65 height 65
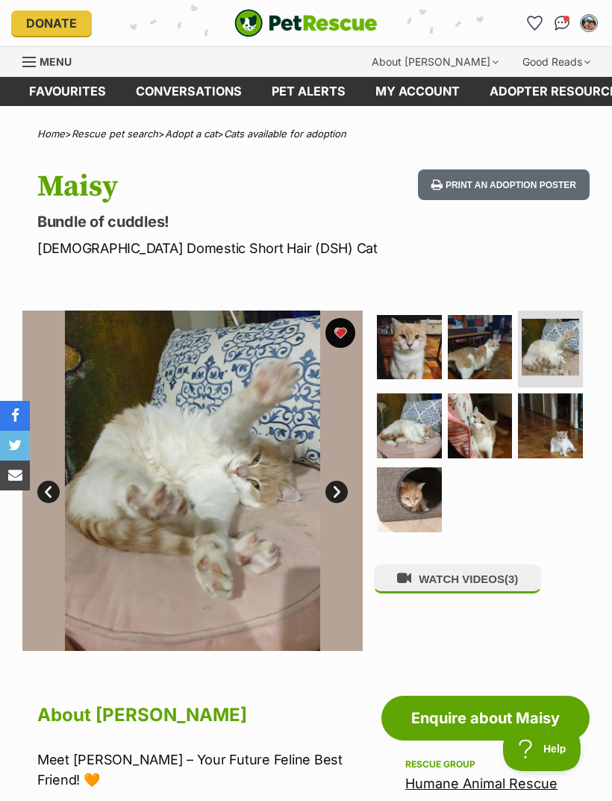
click at [411, 416] on img at bounding box center [409, 425] width 65 height 65
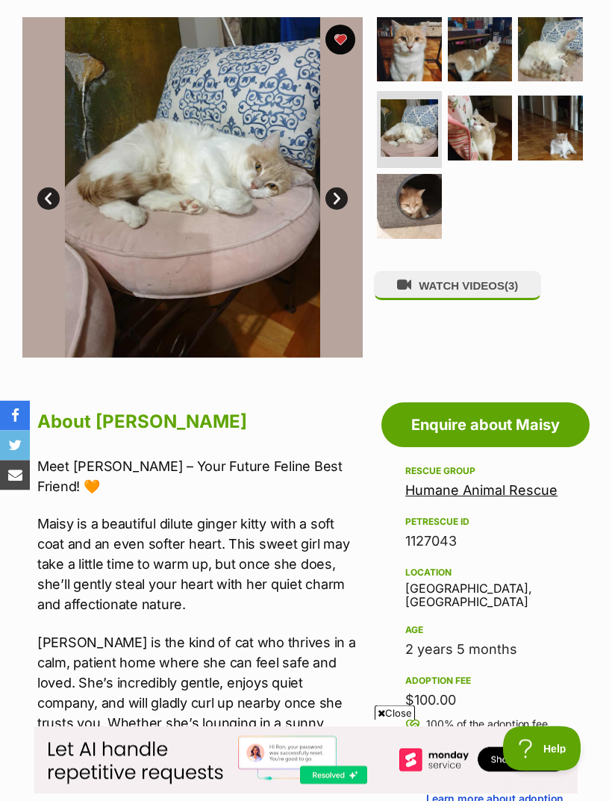
scroll to position [295, 0]
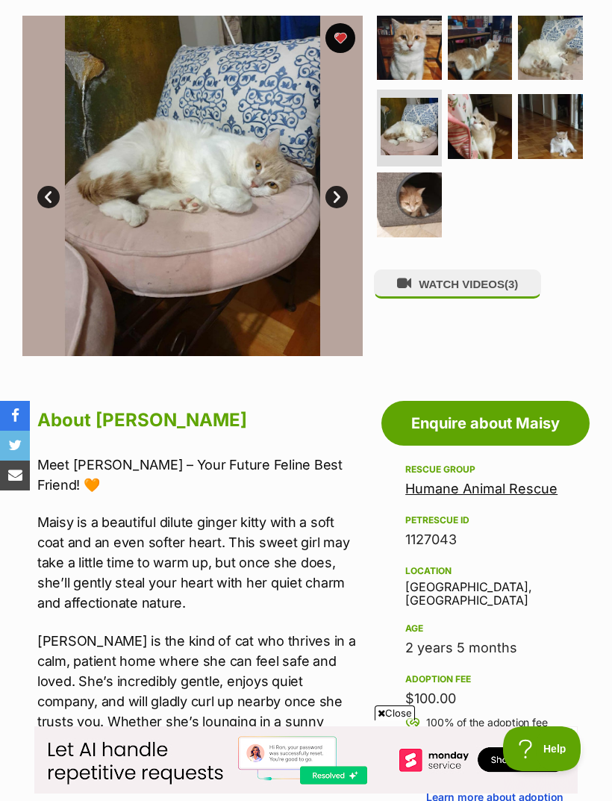
click at [517, 431] on link "Enquire about Maisy" at bounding box center [485, 423] width 208 height 45
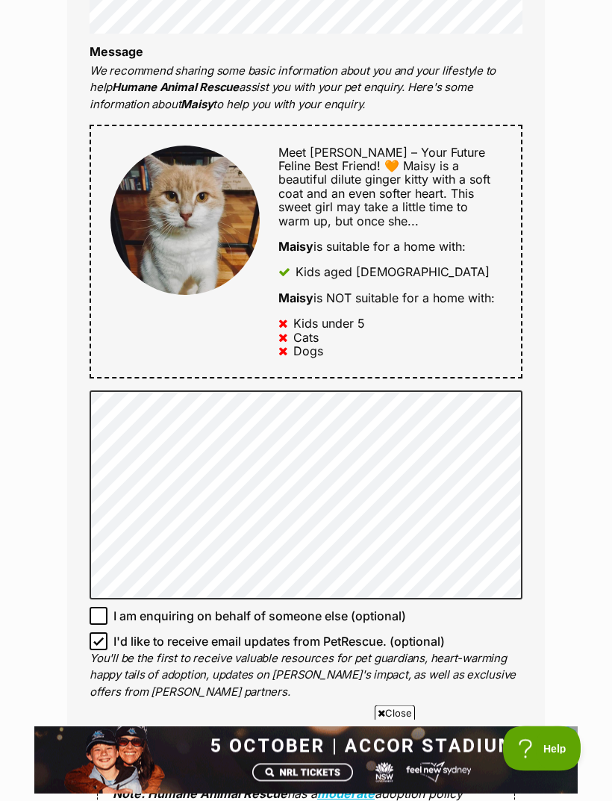
scroll to position [693, 0]
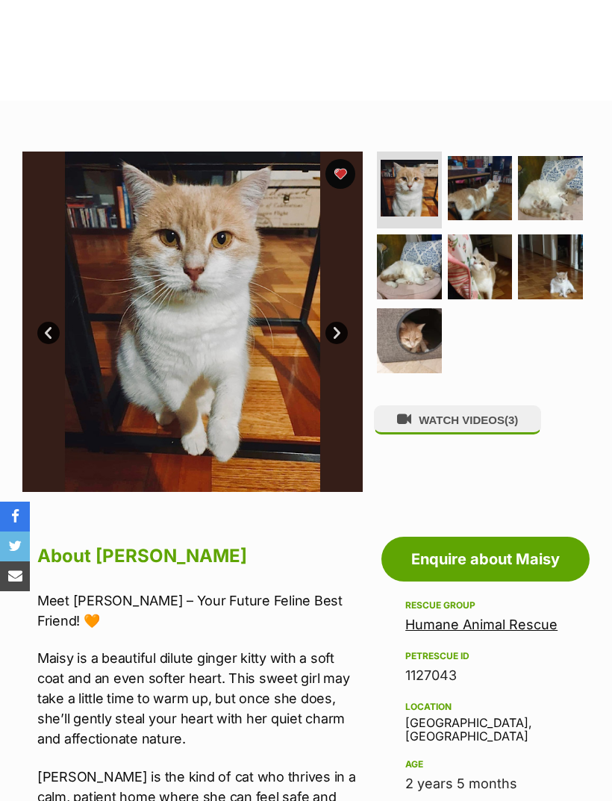
scroll to position [119, 0]
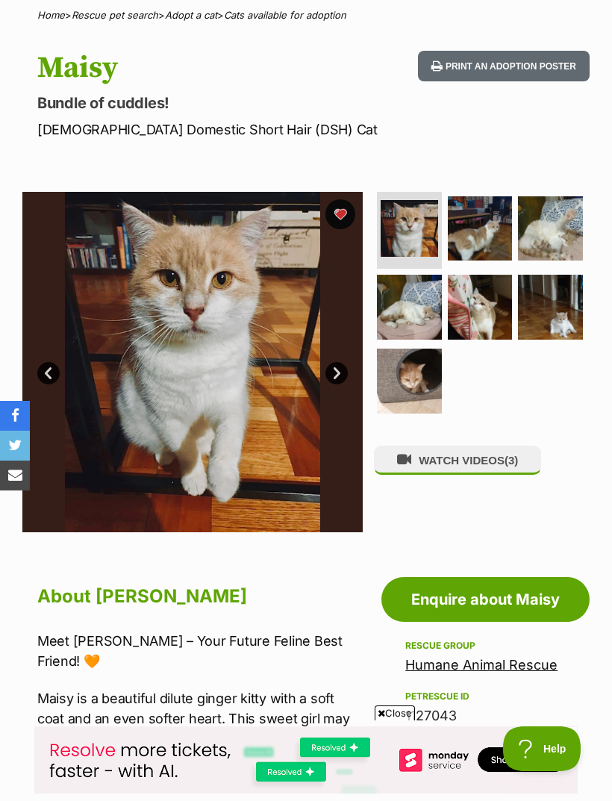
click at [482, 302] on img at bounding box center [480, 307] width 65 height 65
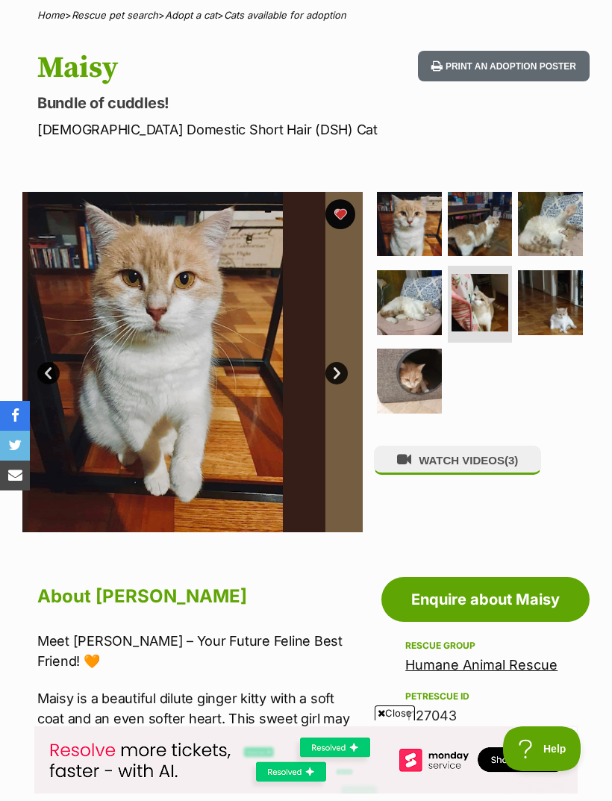
scroll to position [0, 0]
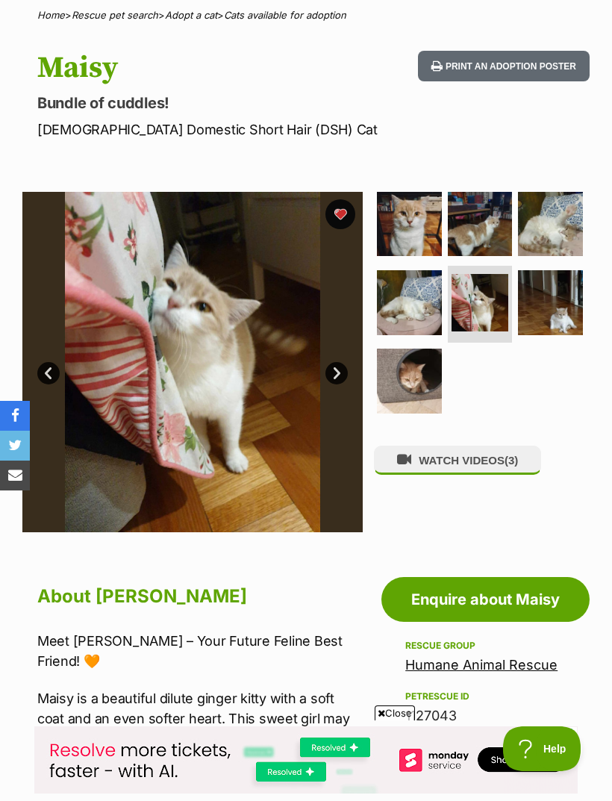
click at [553, 296] on img at bounding box center [550, 302] width 65 height 65
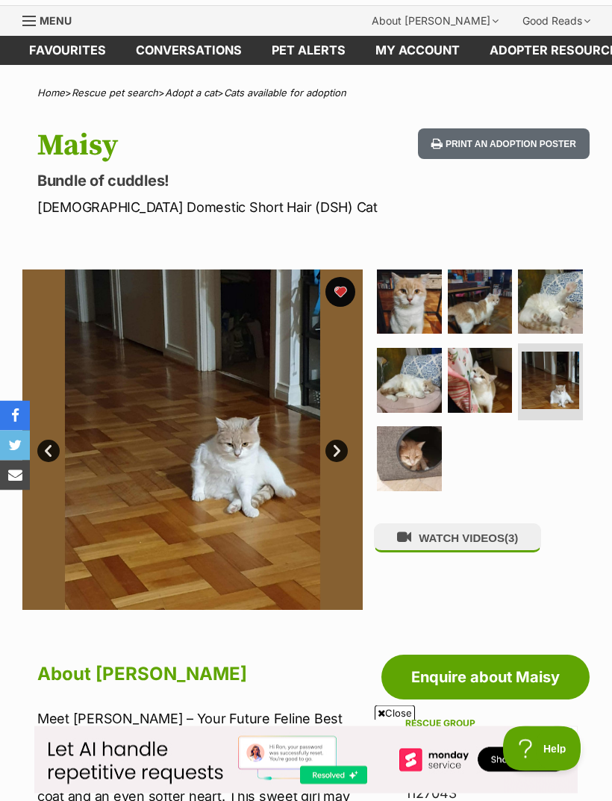
scroll to position [39, 0]
